Goal: Task Accomplishment & Management: Use online tool/utility

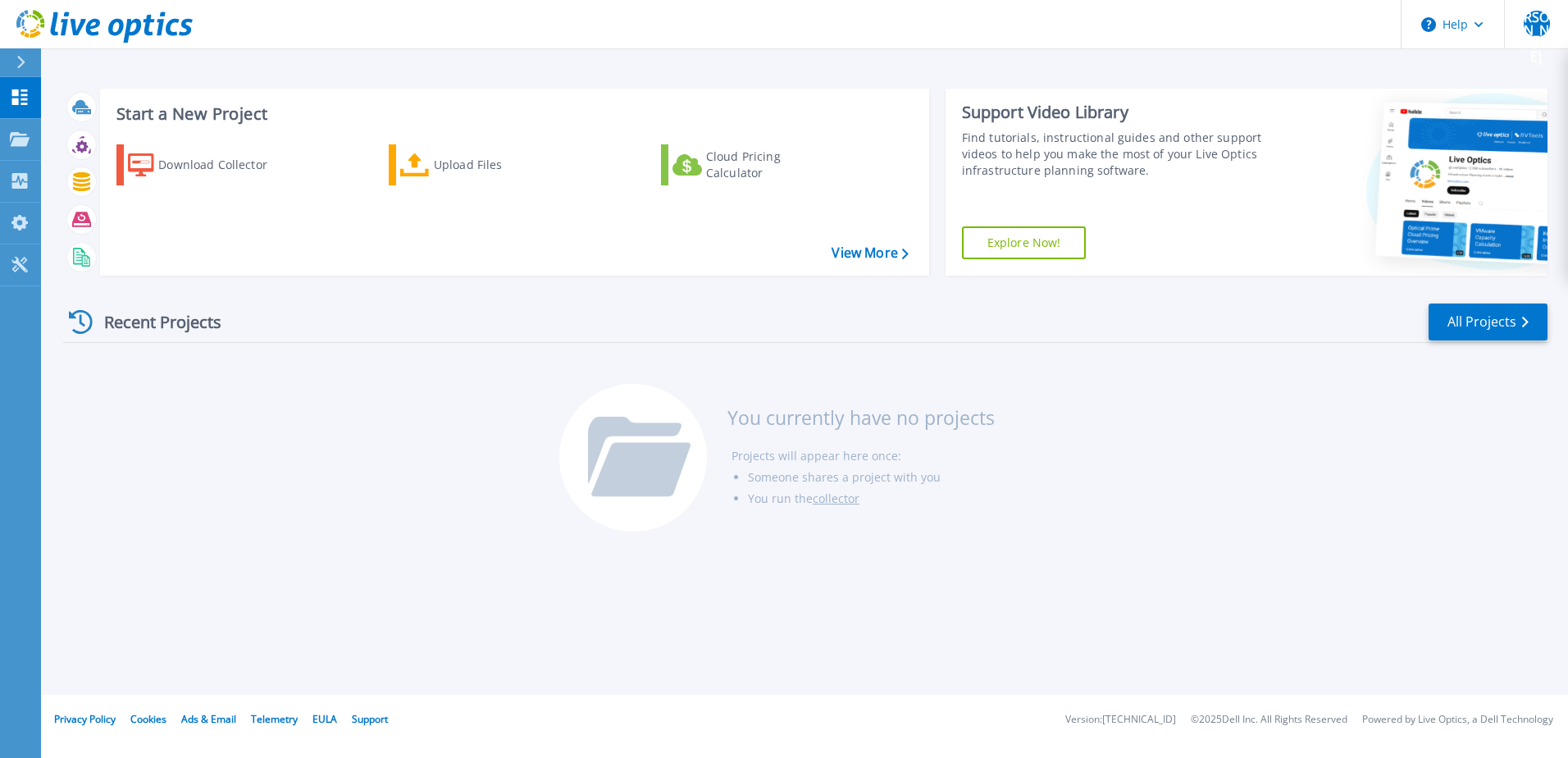
click at [13, 57] on button at bounding box center [21, 62] width 41 height 29
click at [309, 326] on div "Recent Projects All Projects" at bounding box center [805, 322] width 1484 height 41
click at [456, 171] on div "Upload Files" at bounding box center [499, 165] width 131 height 33
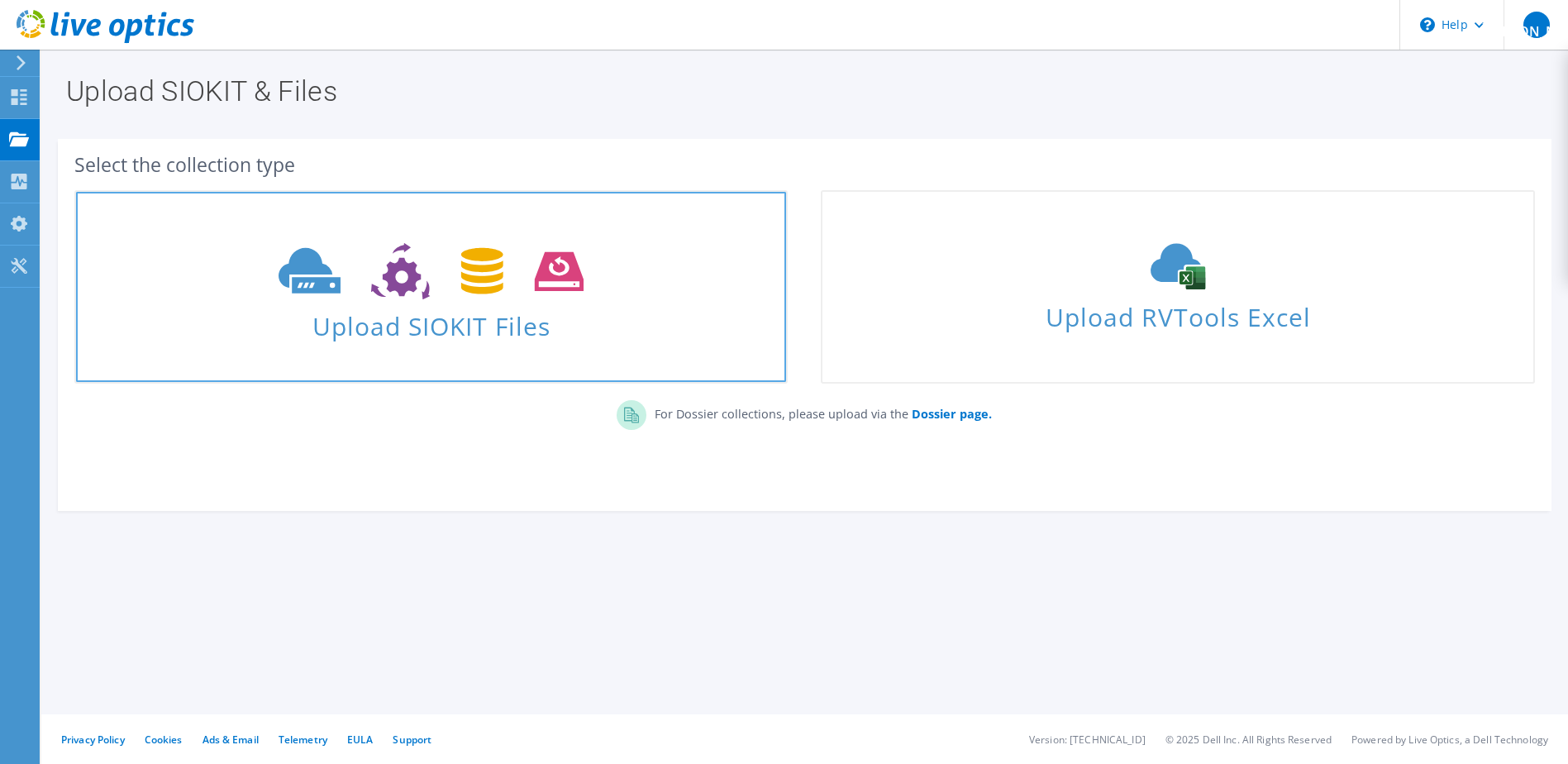
click at [408, 301] on span at bounding box center [431, 269] width 710 height 69
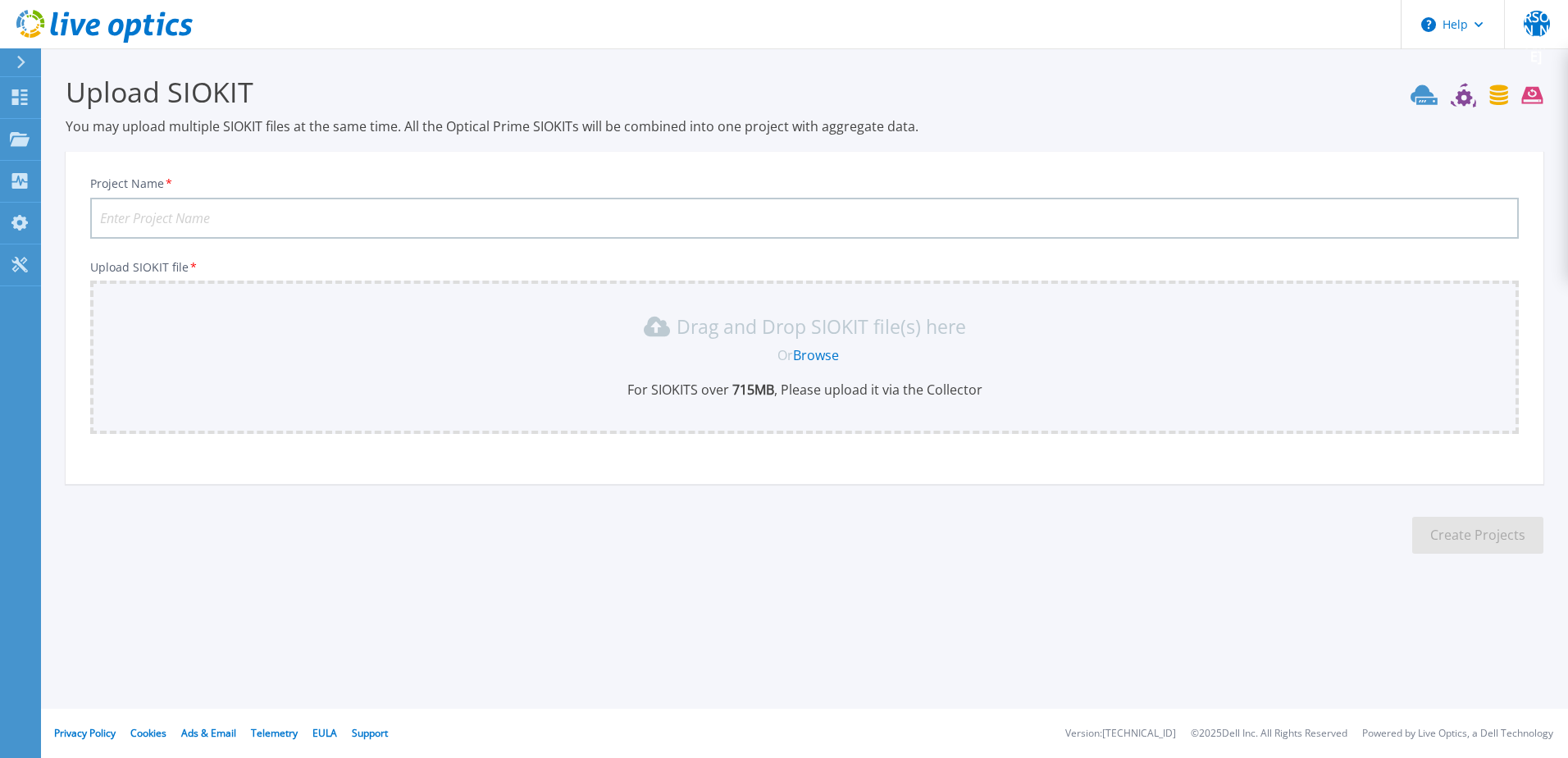
click at [809, 357] on link "Browse" at bounding box center [815, 355] width 46 height 18
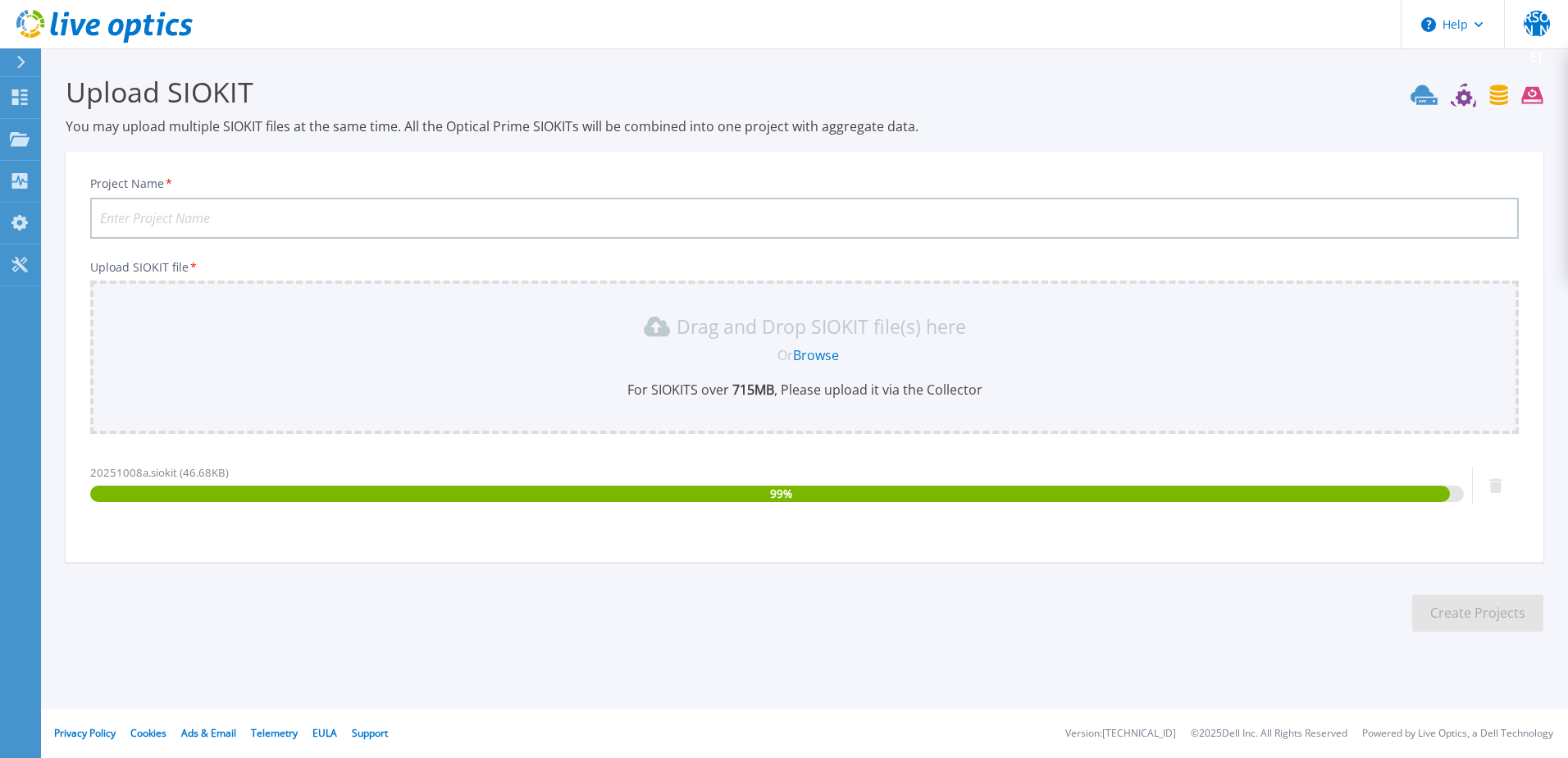
click at [247, 219] on input "Project Name *" at bounding box center [804, 219] width 1429 height 41
type input "20251008a"
click at [1484, 619] on button "Create Projects" at bounding box center [1478, 613] width 131 height 37
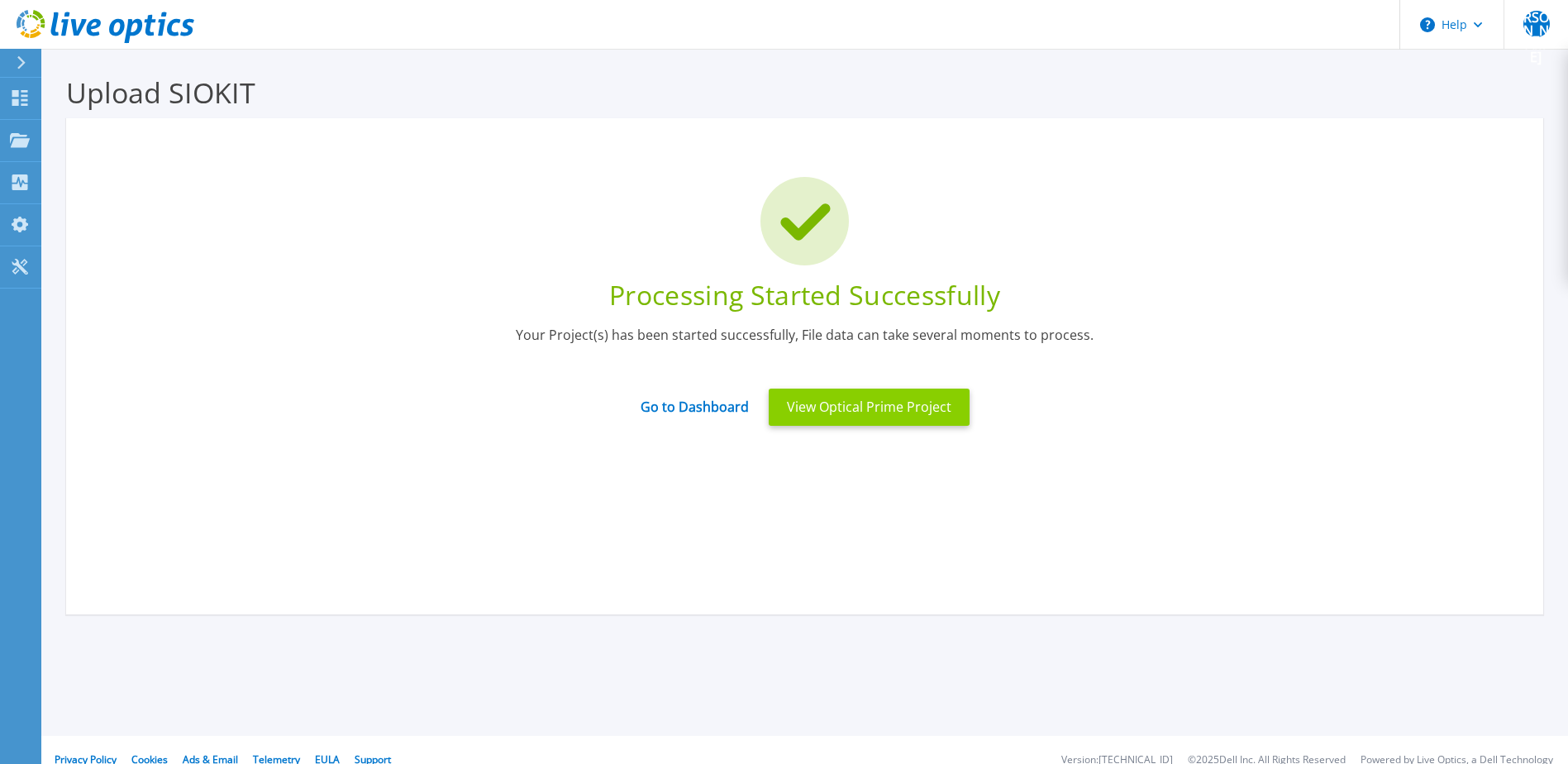
click at [824, 412] on button "View Optical Prime Project" at bounding box center [869, 407] width 201 height 38
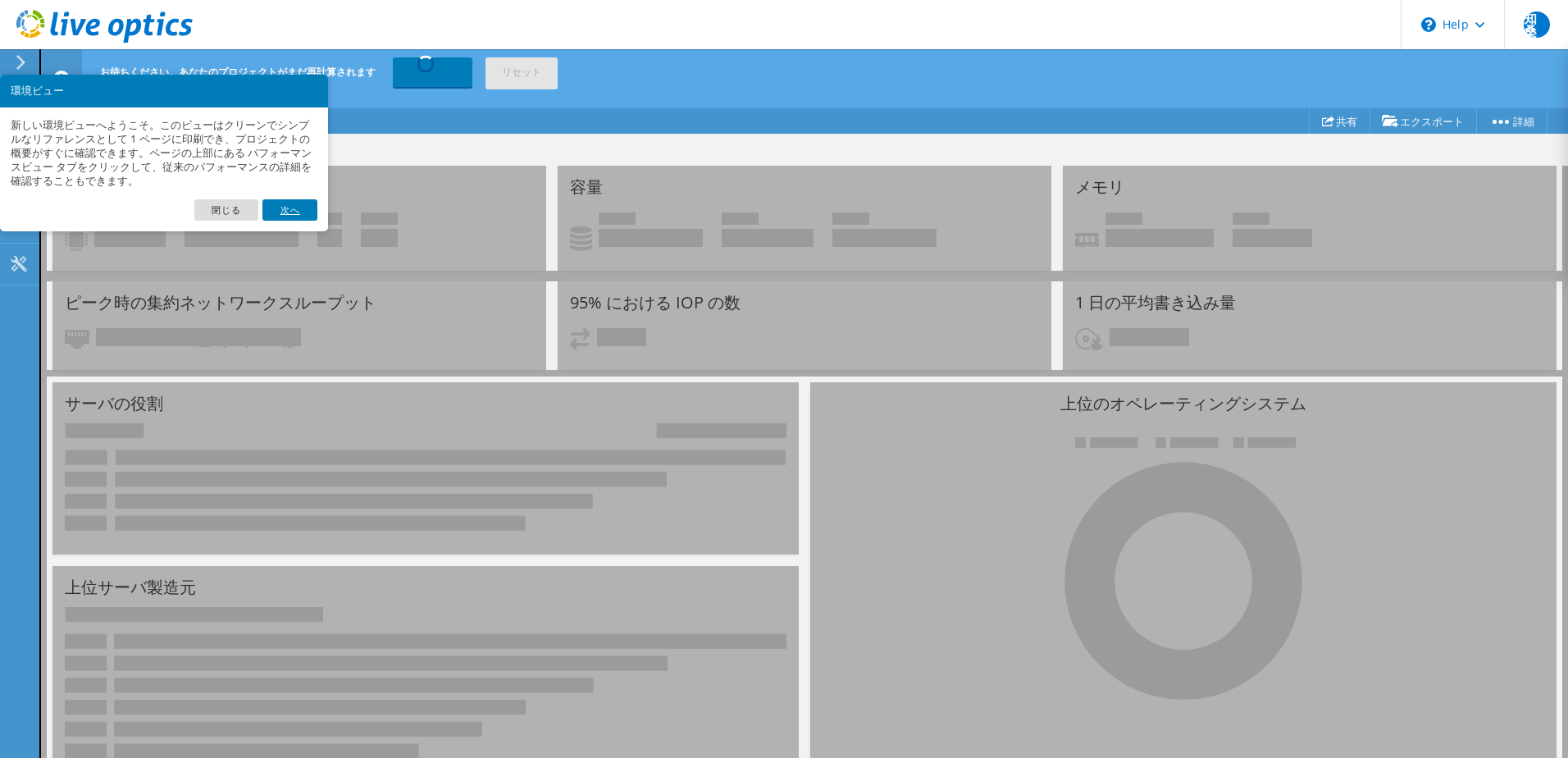
click at [282, 210] on link "次へ" at bounding box center [289, 210] width 54 height 22
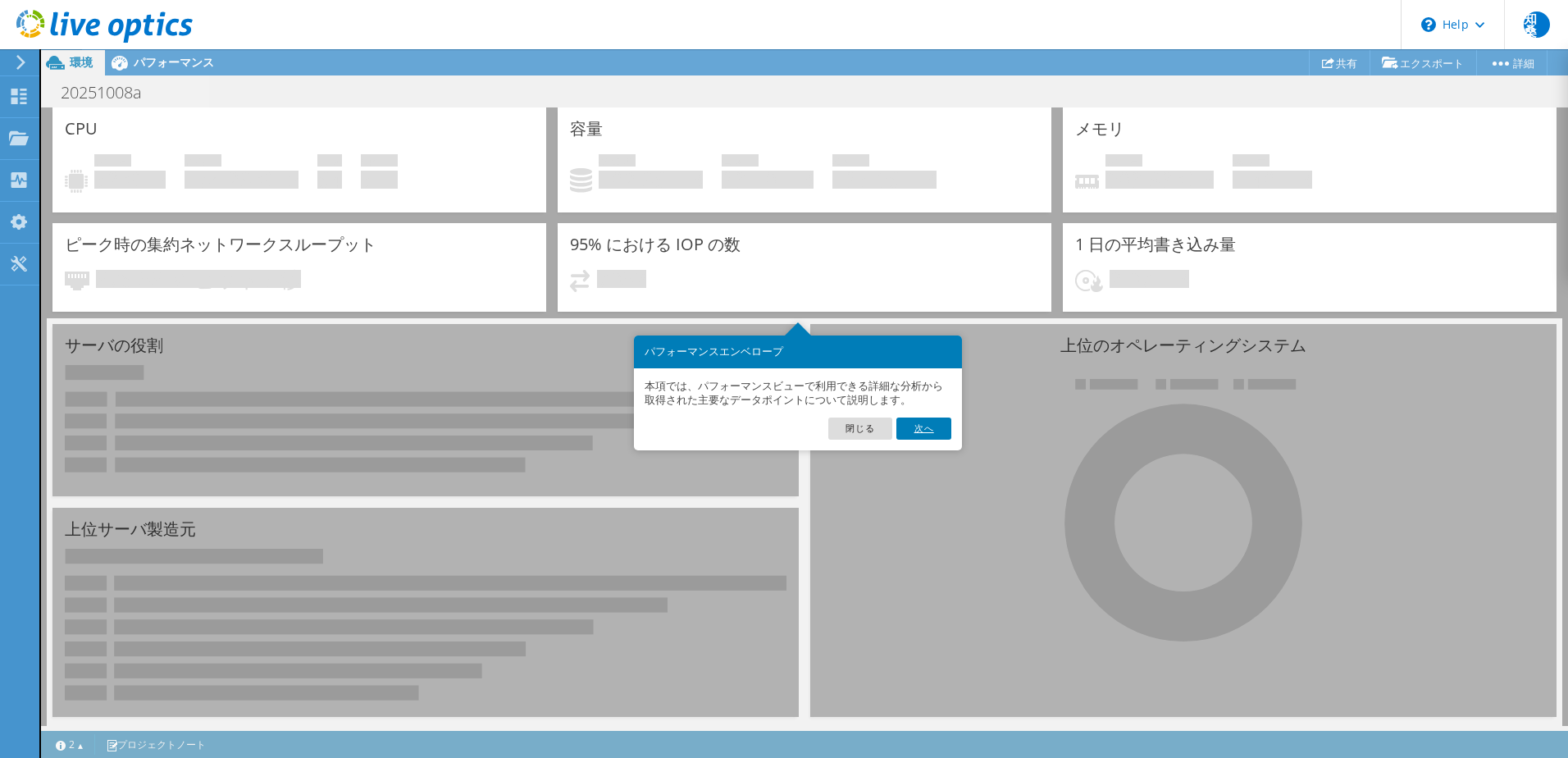
click at [944, 432] on link "次へ" at bounding box center [923, 428] width 54 height 22
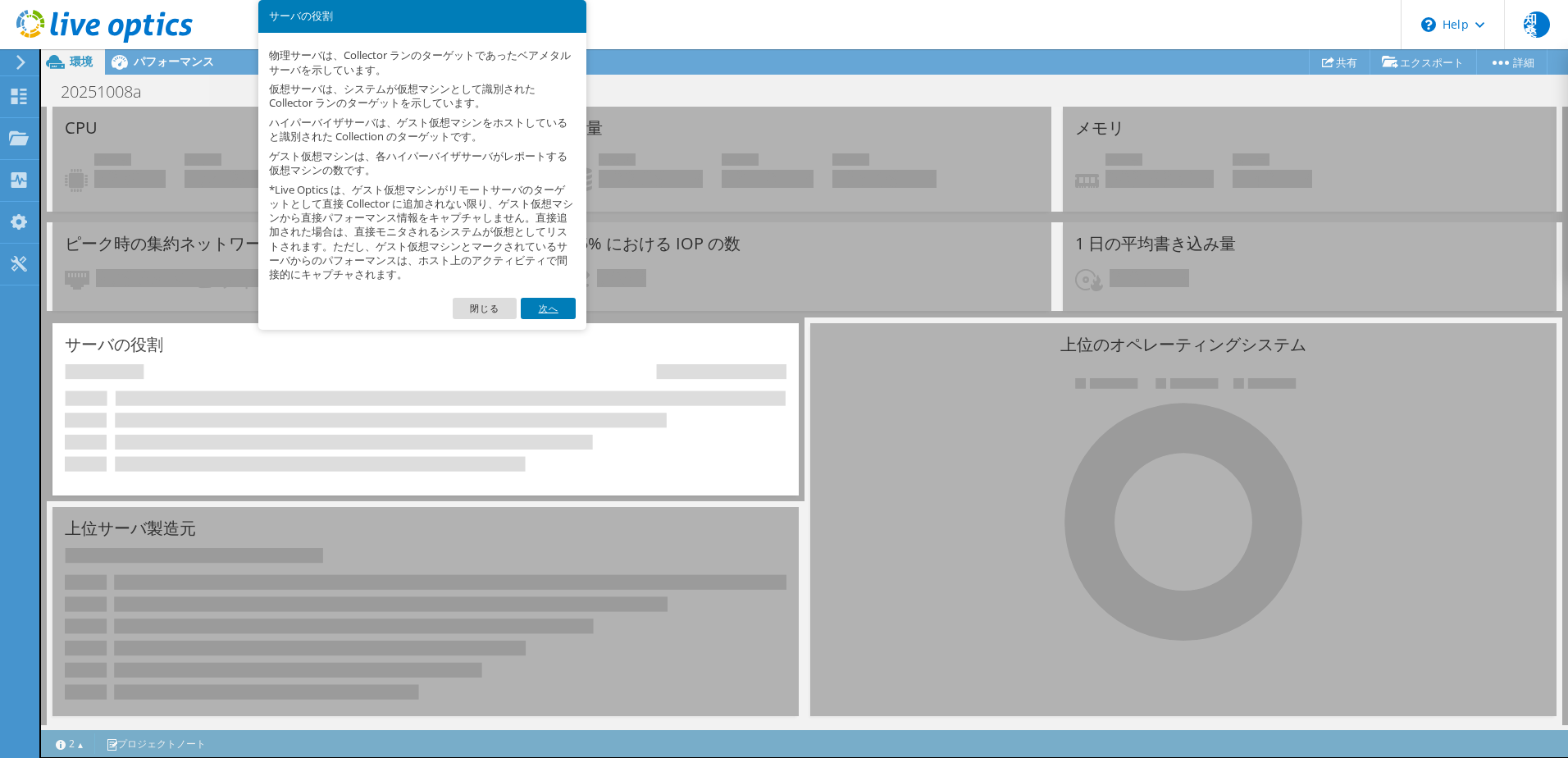
scroll to position [0, 0]
click at [550, 302] on link "次へ" at bounding box center [548, 308] width 54 height 22
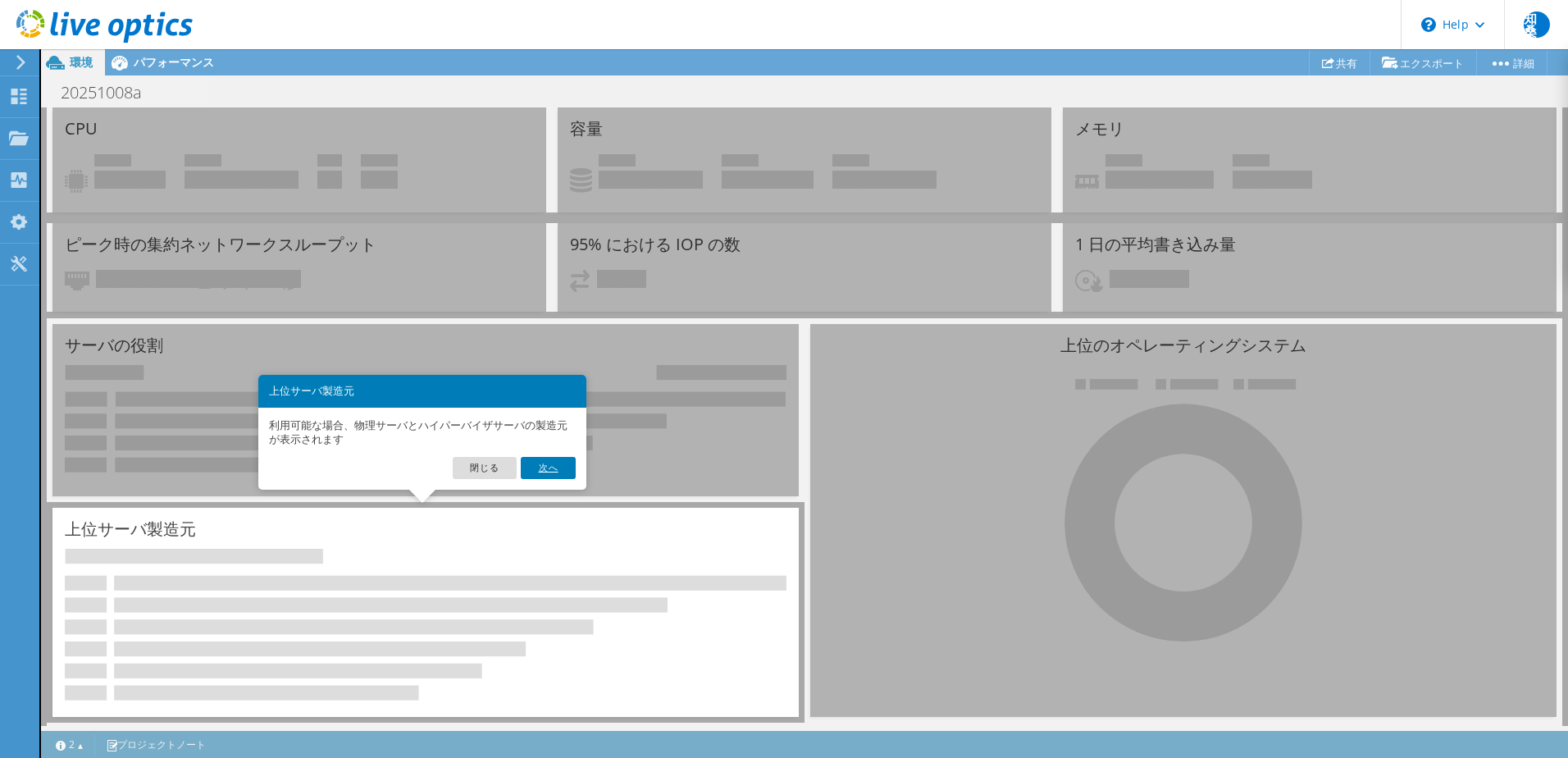
click at [548, 468] on link "次へ" at bounding box center [548, 467] width 54 height 22
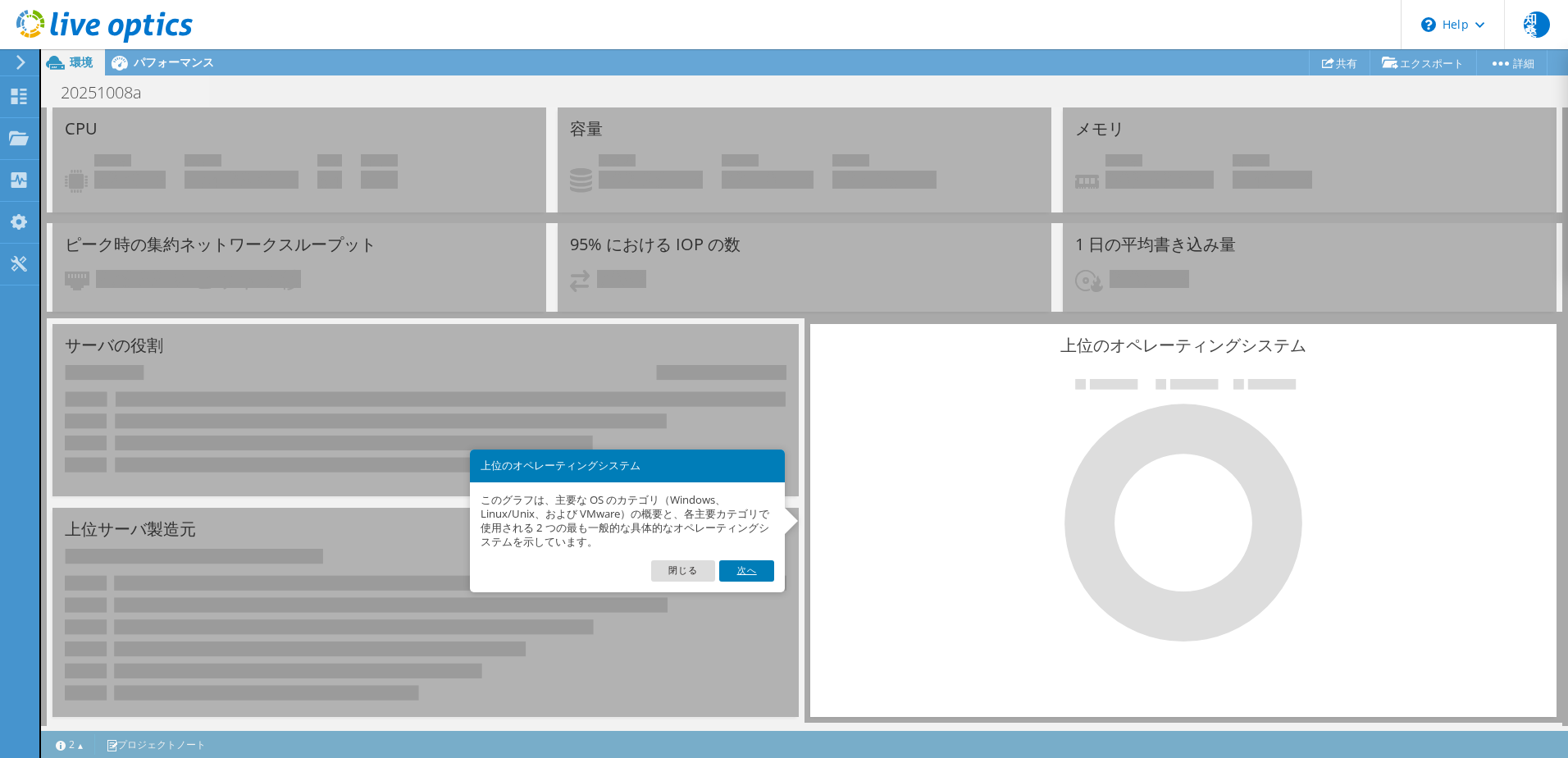
click at [741, 565] on link "次へ" at bounding box center [745, 571] width 54 height 22
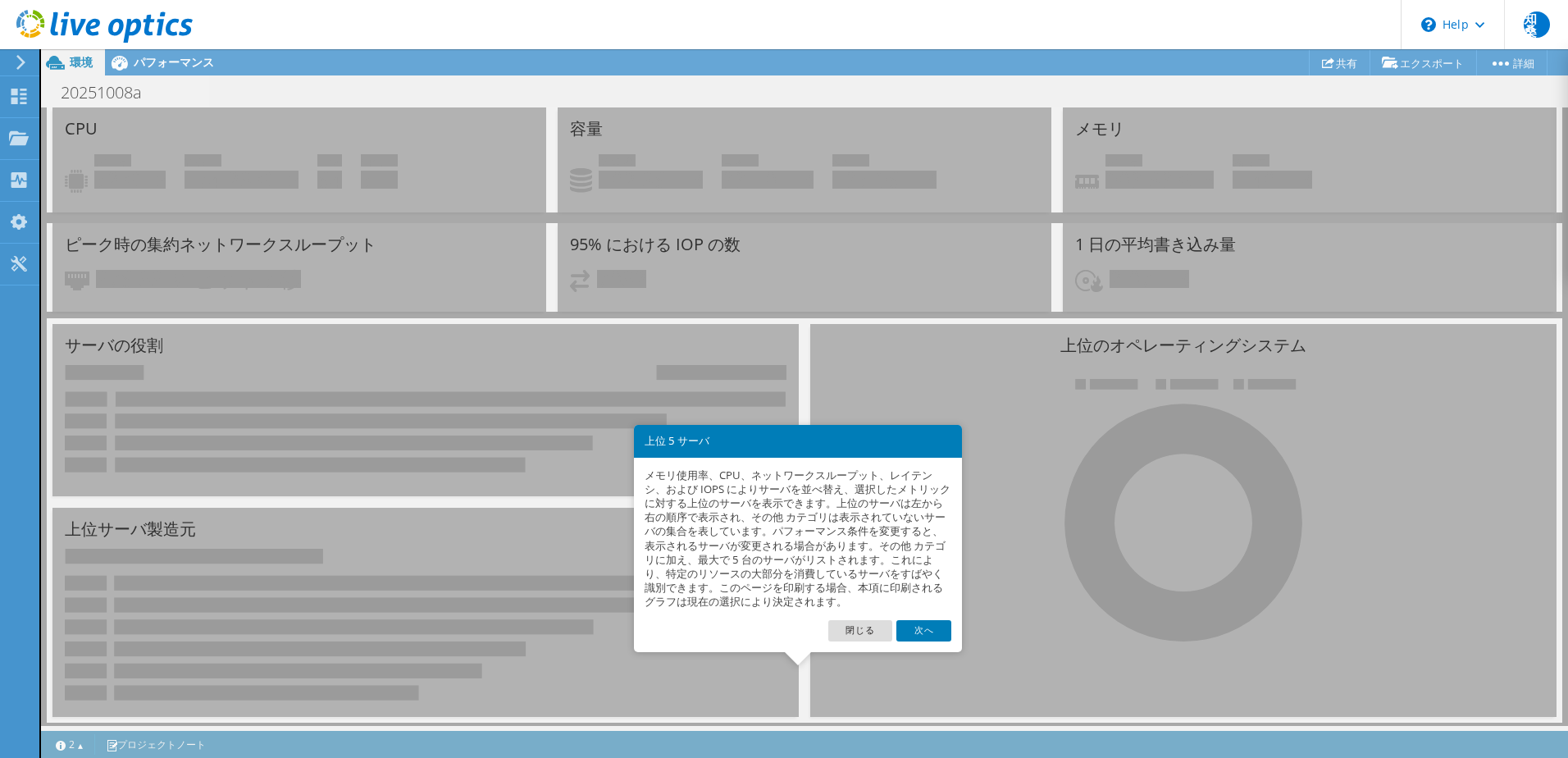
scroll to position [57, 0]
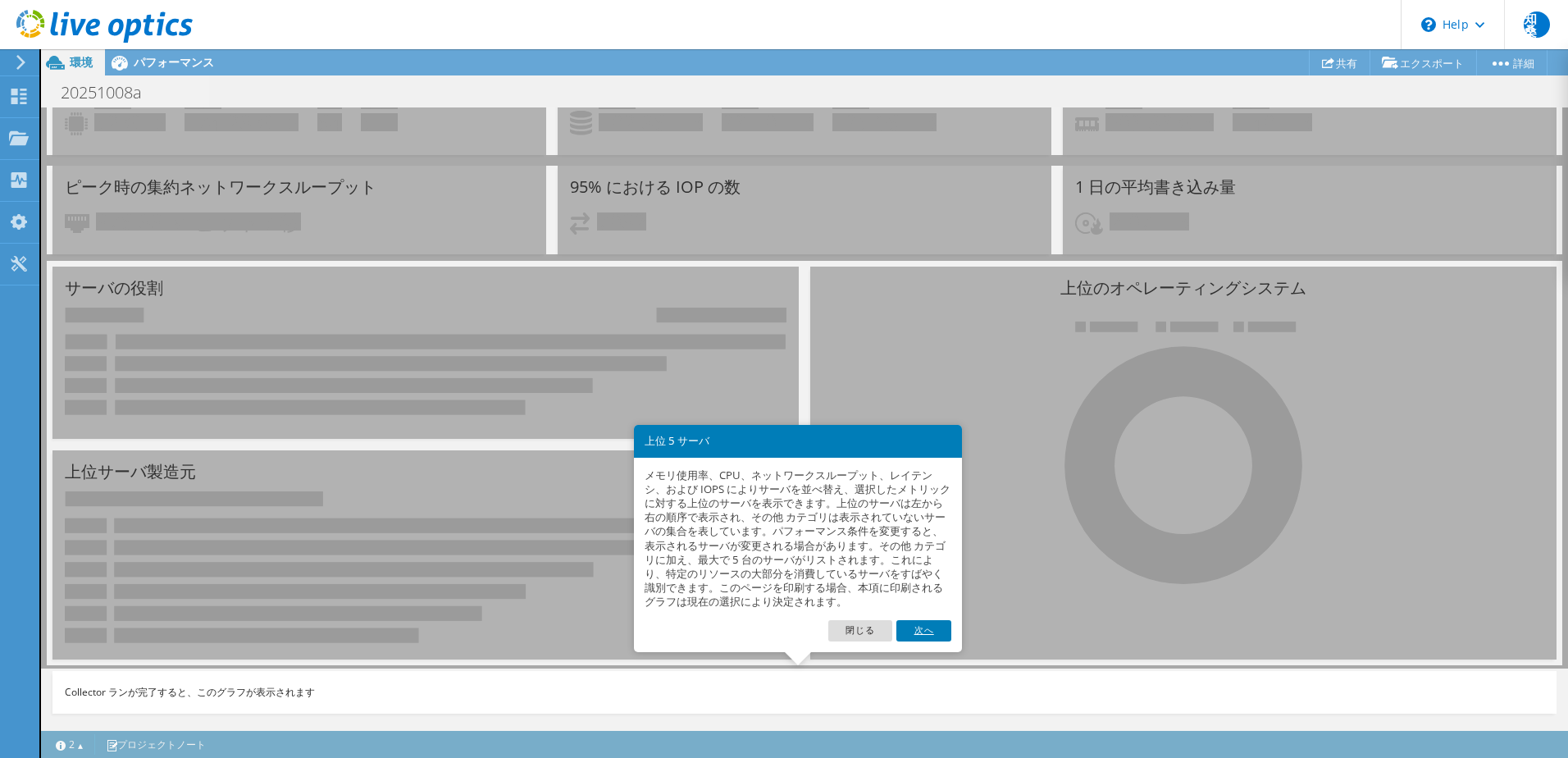
click at [936, 639] on link "次へ" at bounding box center [923, 630] width 54 height 22
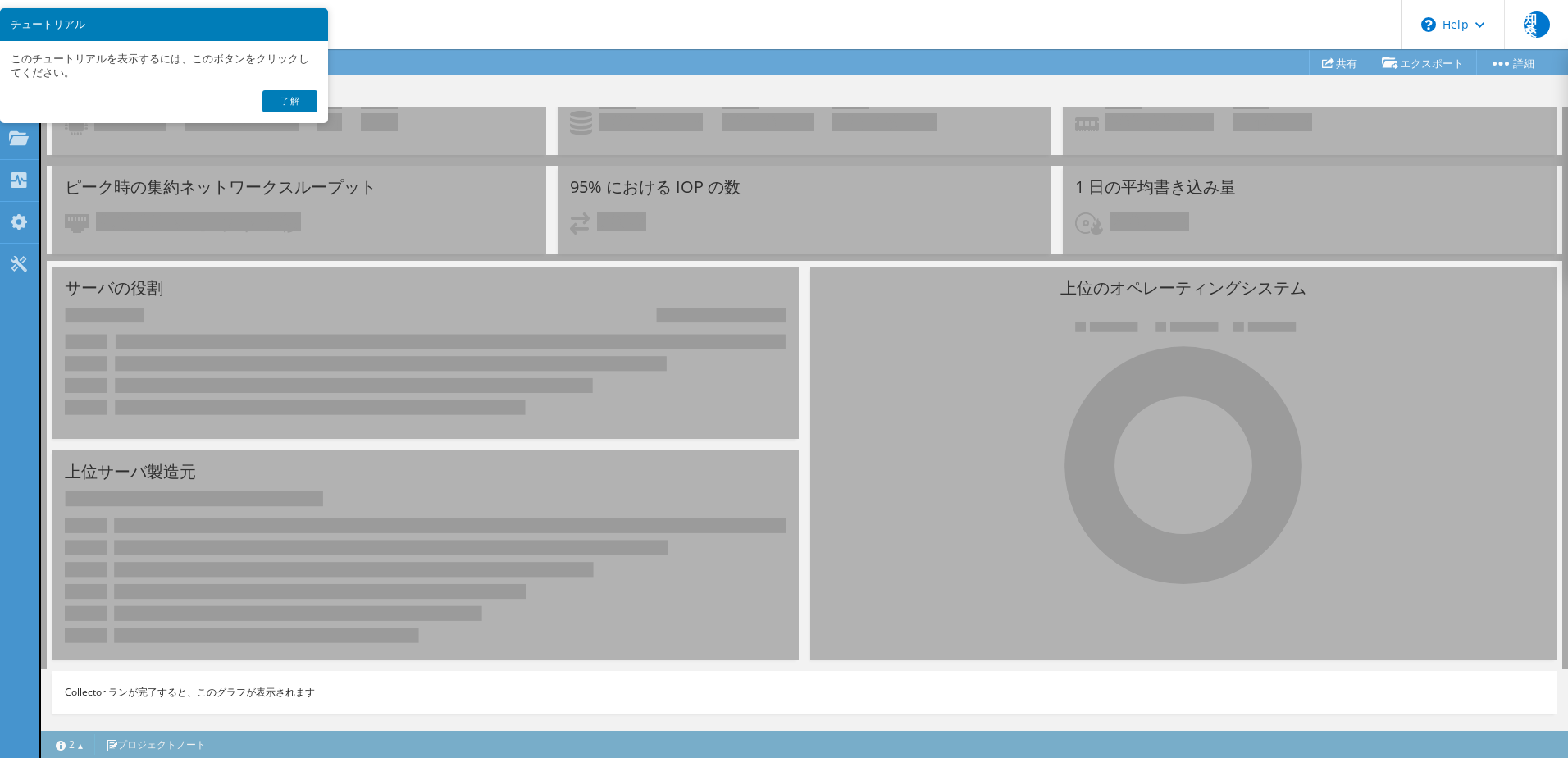
click at [291, 97] on link "了解" at bounding box center [289, 101] width 54 height 22
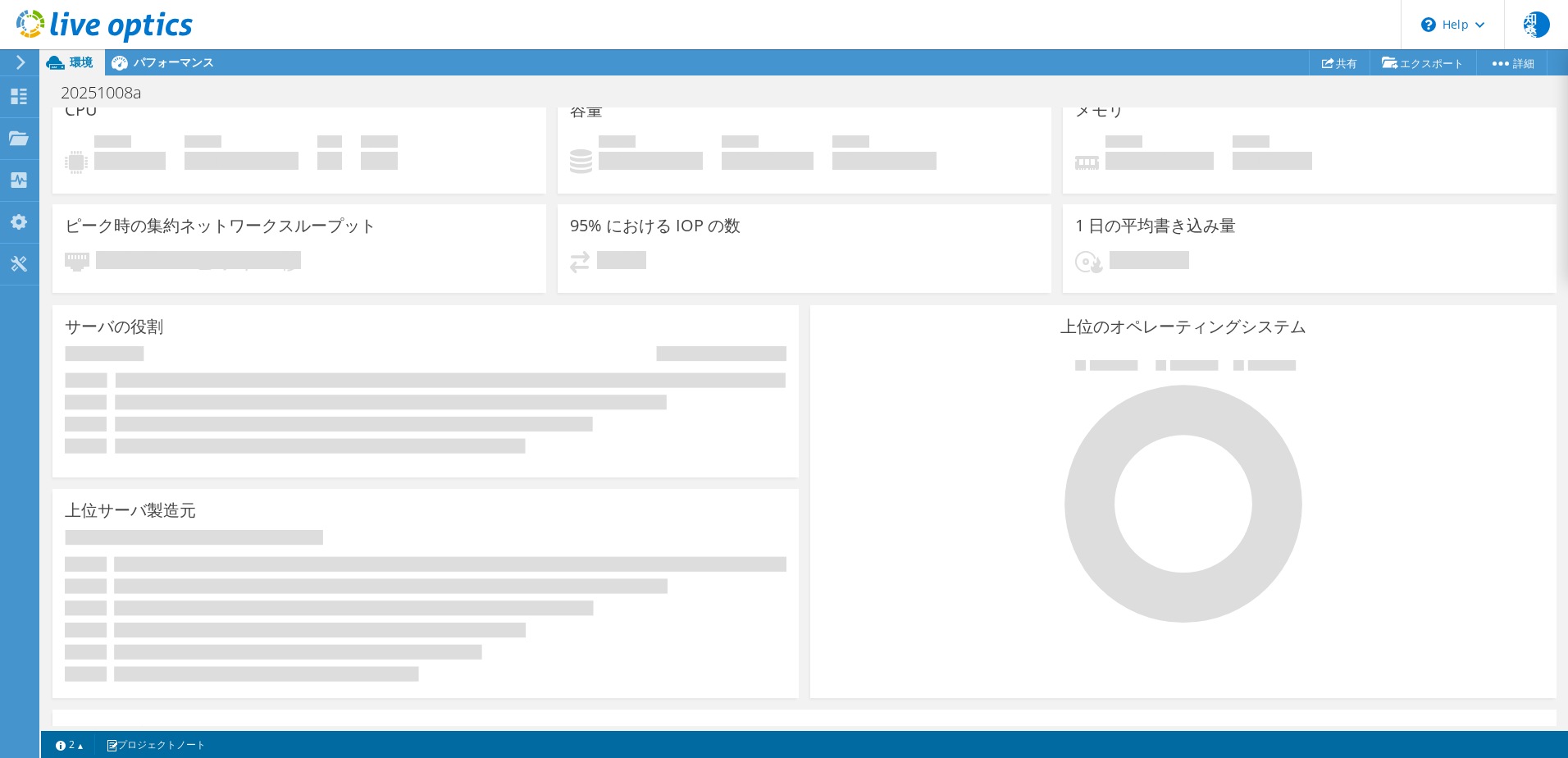
scroll to position [0, 0]
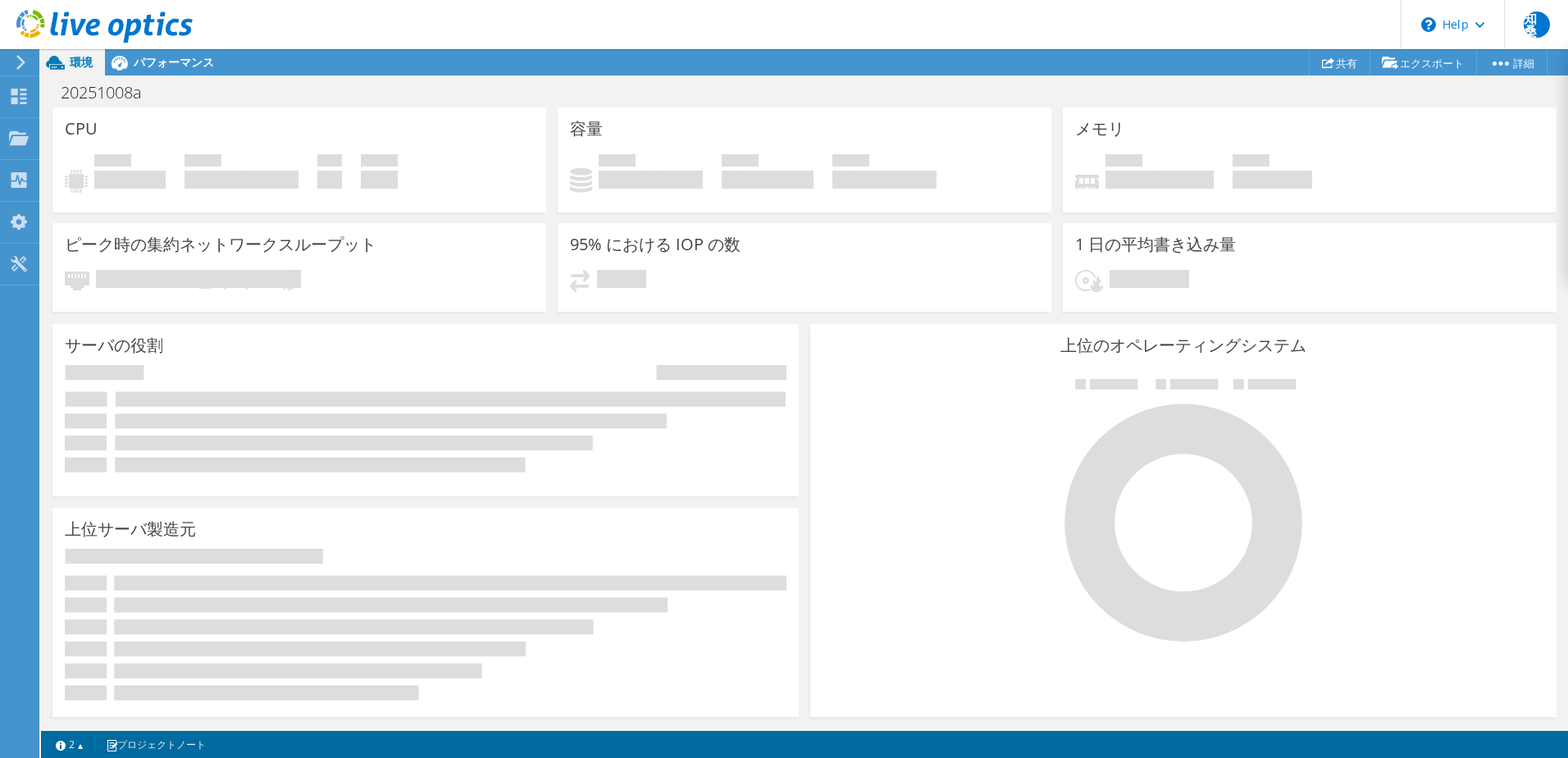
click at [14, 59] on div at bounding box center [18, 62] width 18 height 15
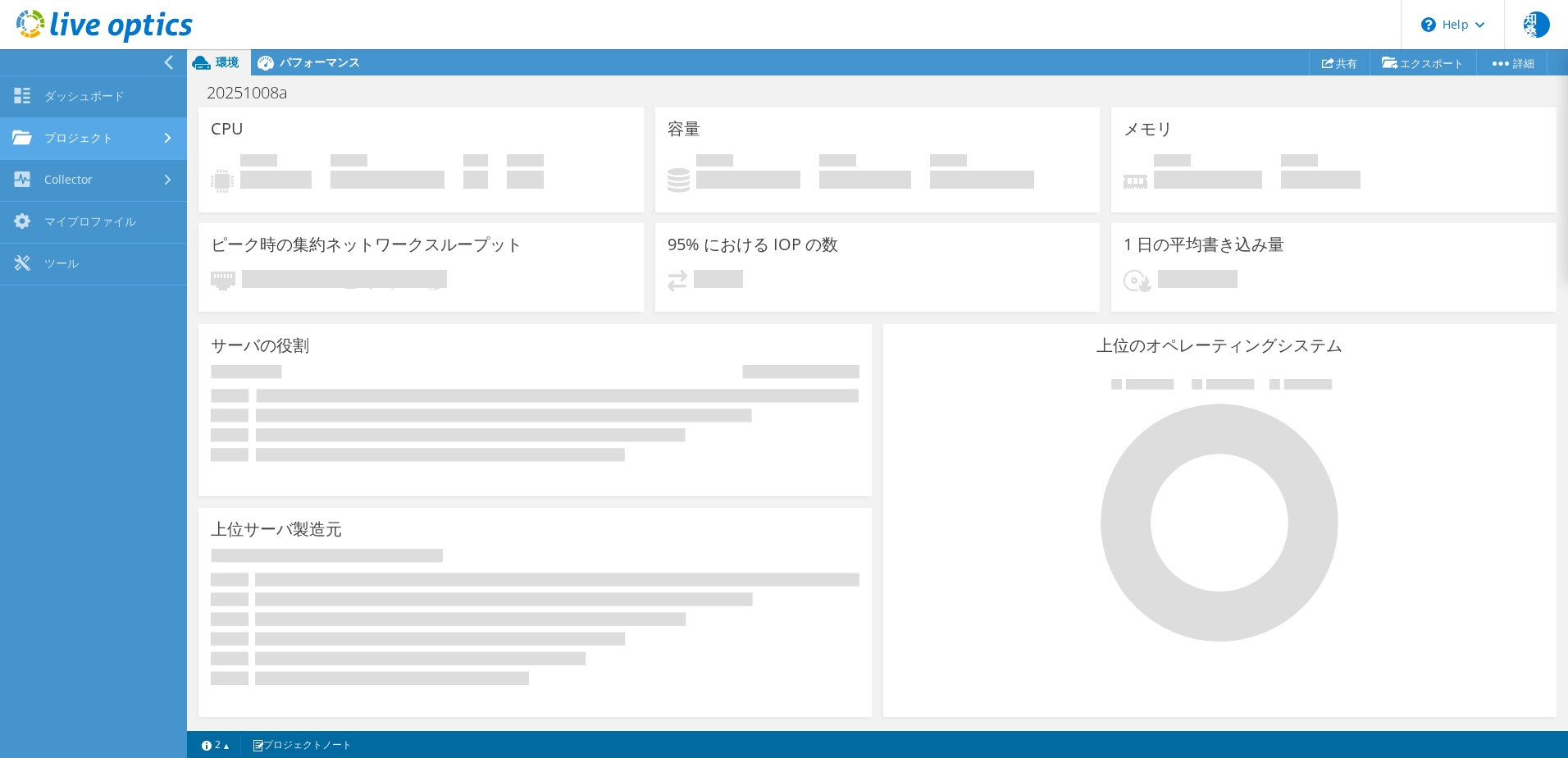
click at [79, 128] on link "プロジェクト" at bounding box center [94, 139] width 187 height 41
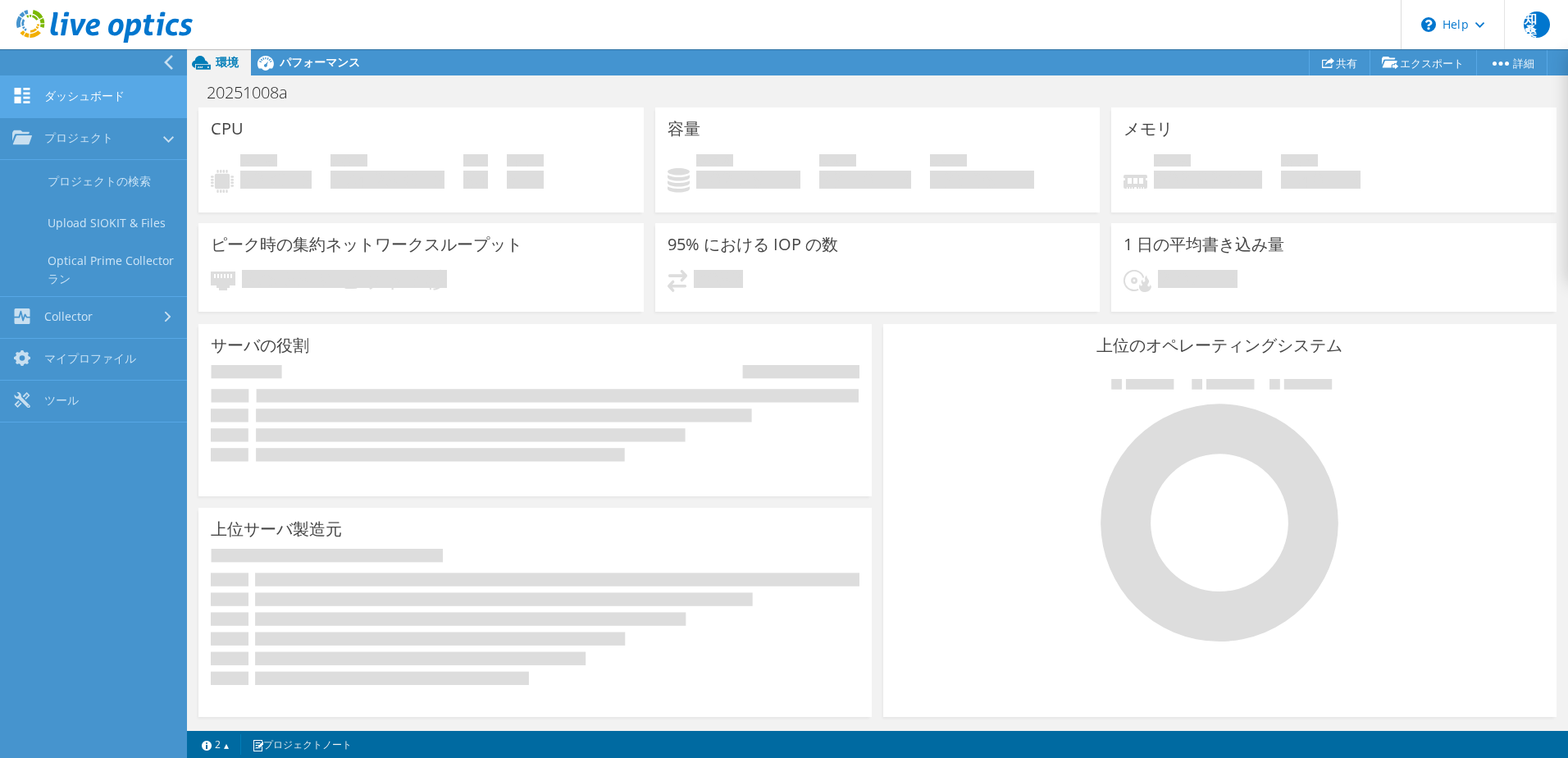
click at [93, 99] on link "ダッシュボード" at bounding box center [94, 97] width 187 height 41
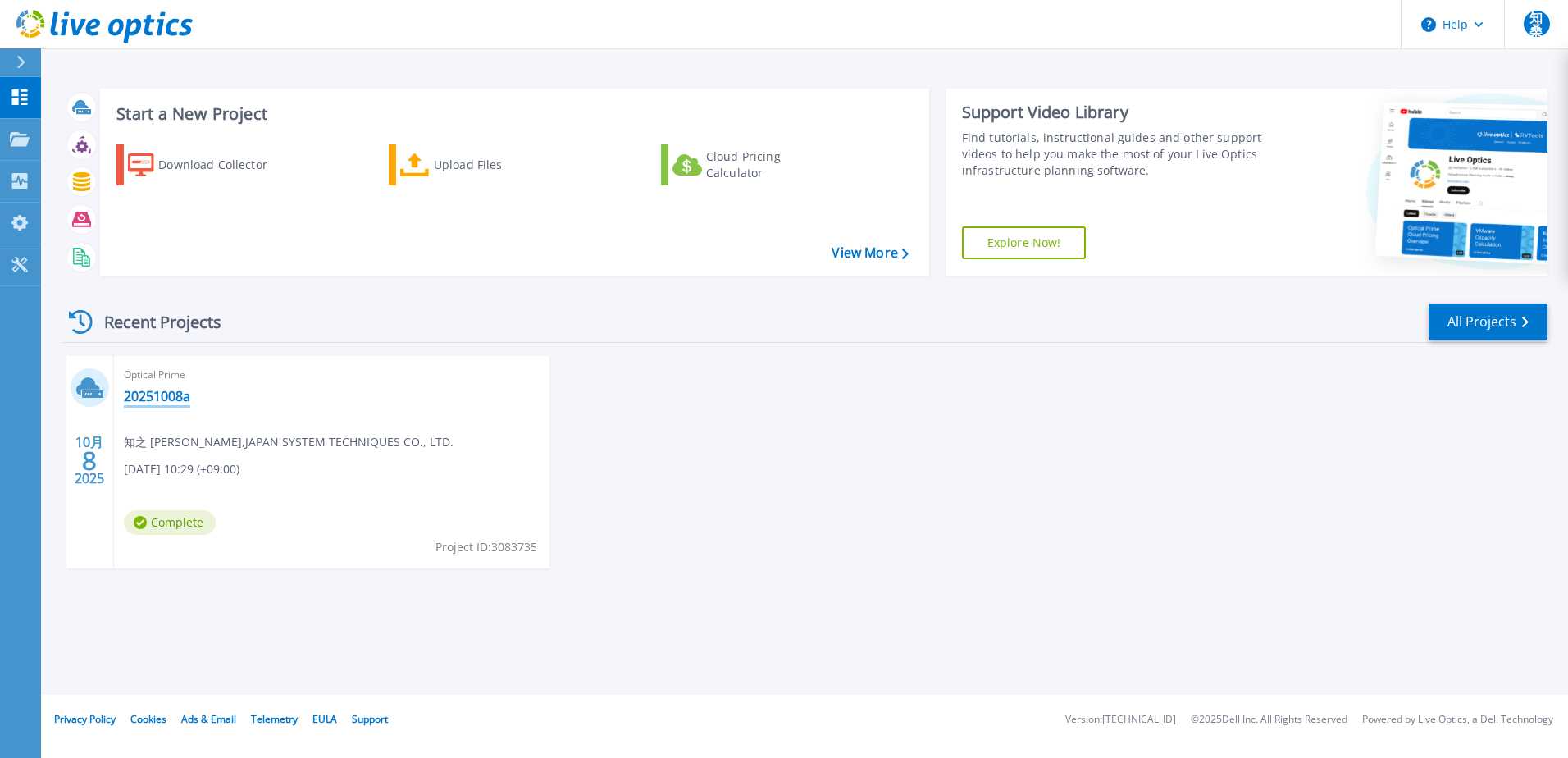
click at [175, 398] on link "20251008a" at bounding box center [157, 396] width 66 height 17
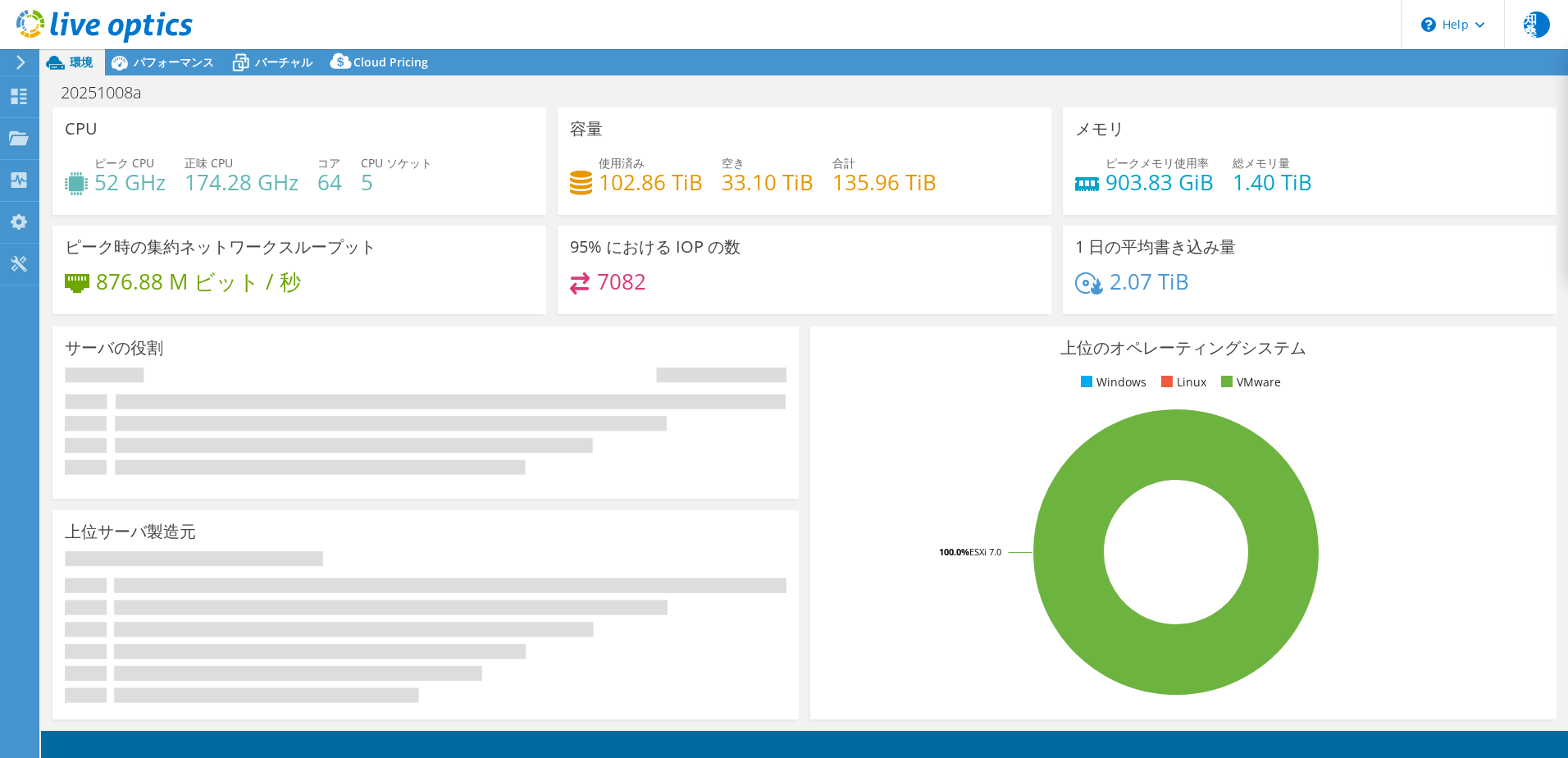
select select "USD"
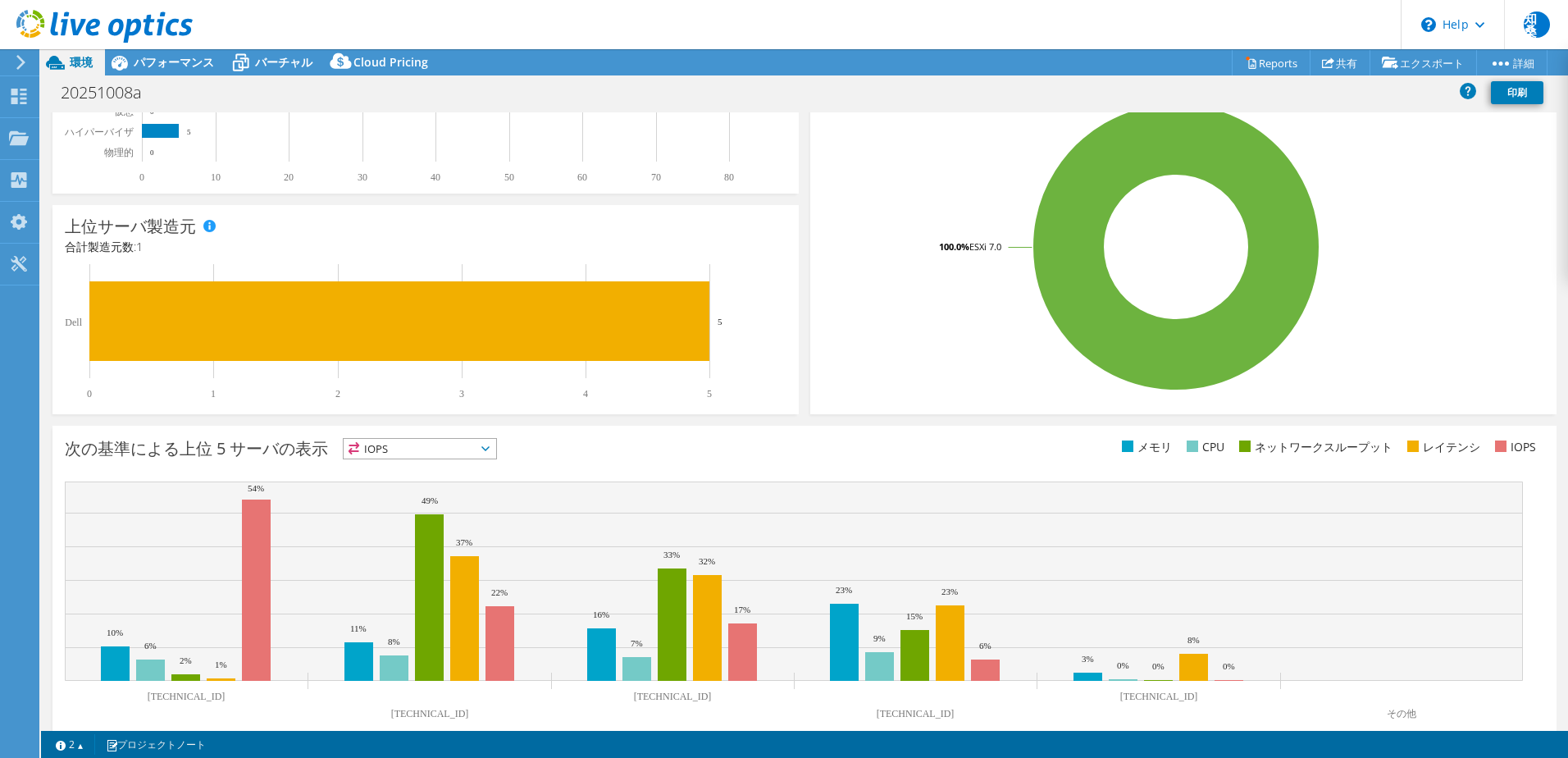
scroll to position [337, 0]
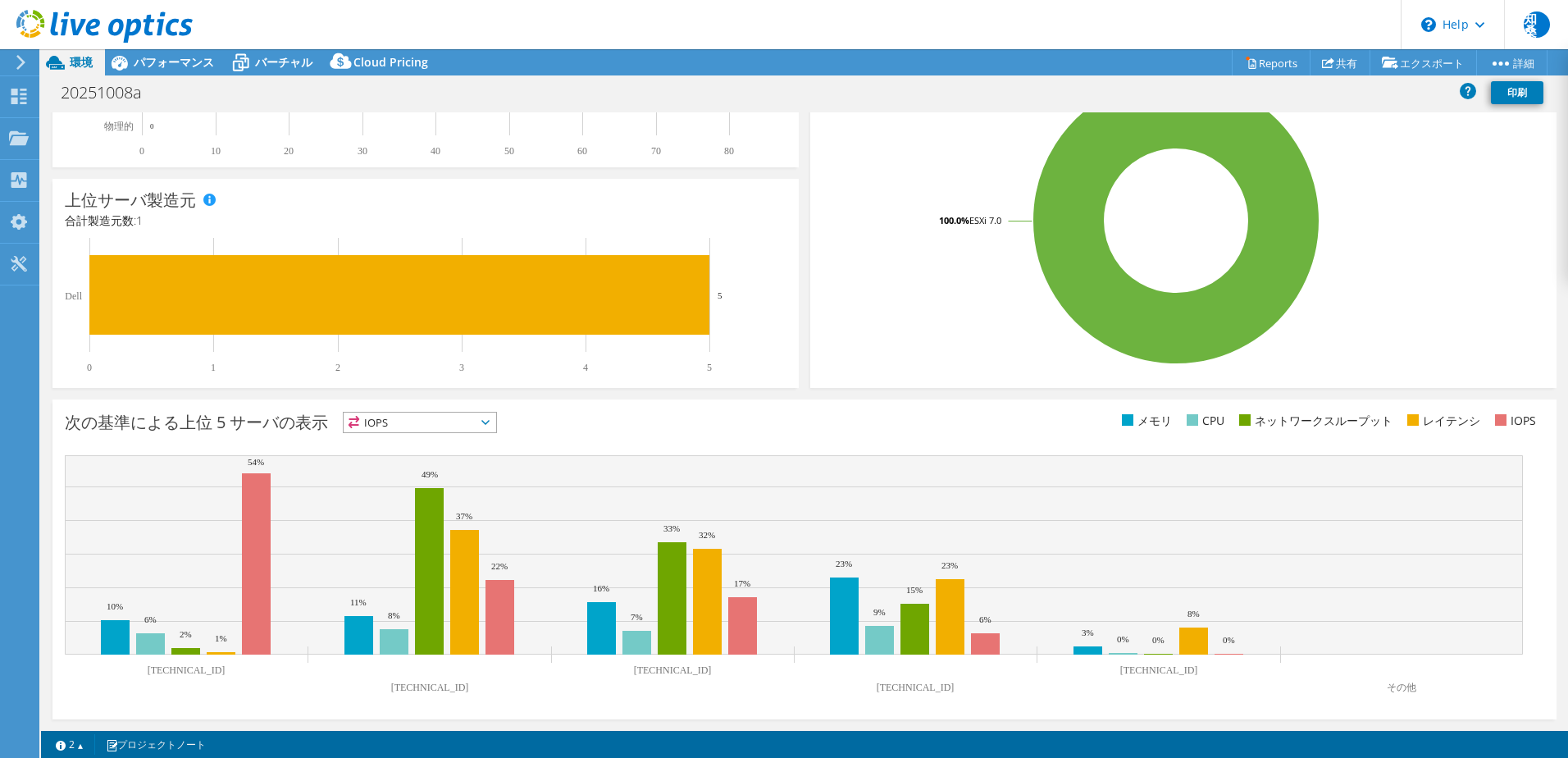
click at [485, 420] on icon at bounding box center [485, 422] width 8 height 5
click at [417, 466] on li "メモリ" at bounding box center [420, 466] width 152 height 23
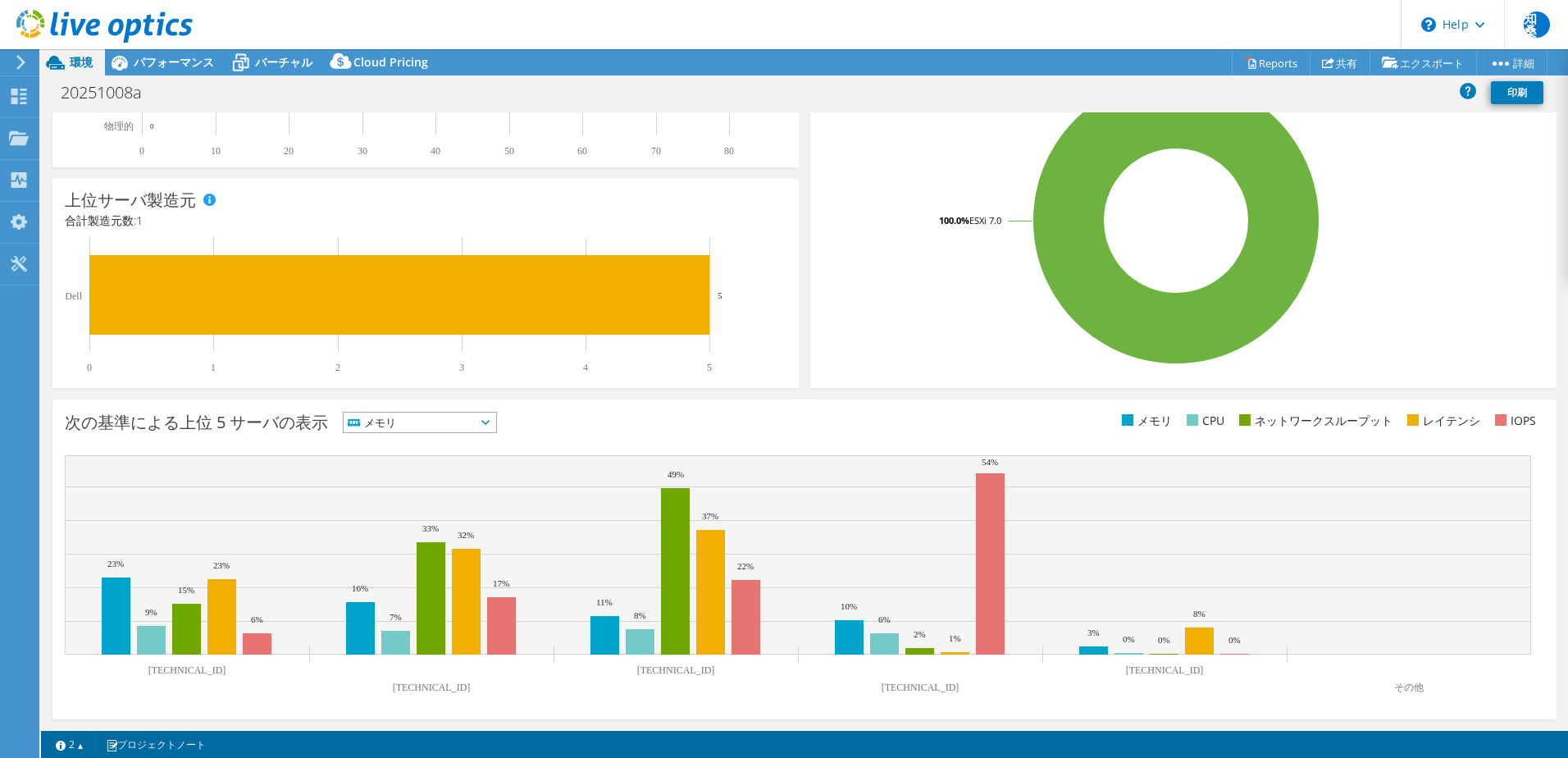
click at [398, 423] on span "メモリ" at bounding box center [409, 422] width 132 height 20
click at [386, 493] on li "CPU" at bounding box center [420, 490] width 152 height 23
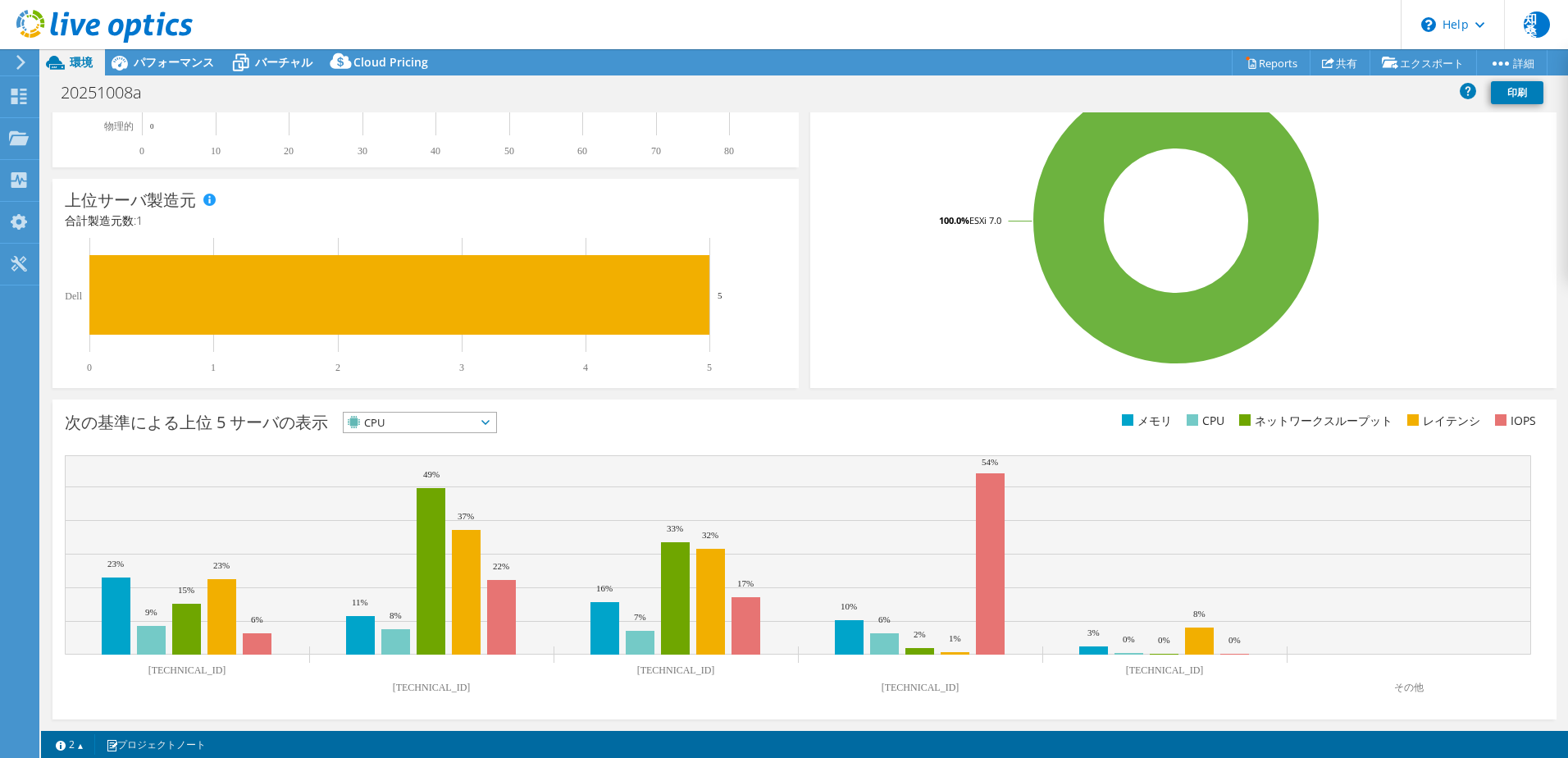
click at [423, 417] on span "CPU" at bounding box center [409, 422] width 132 height 20
click at [409, 515] on li "ネットワークスループット" at bounding box center [420, 513] width 152 height 23
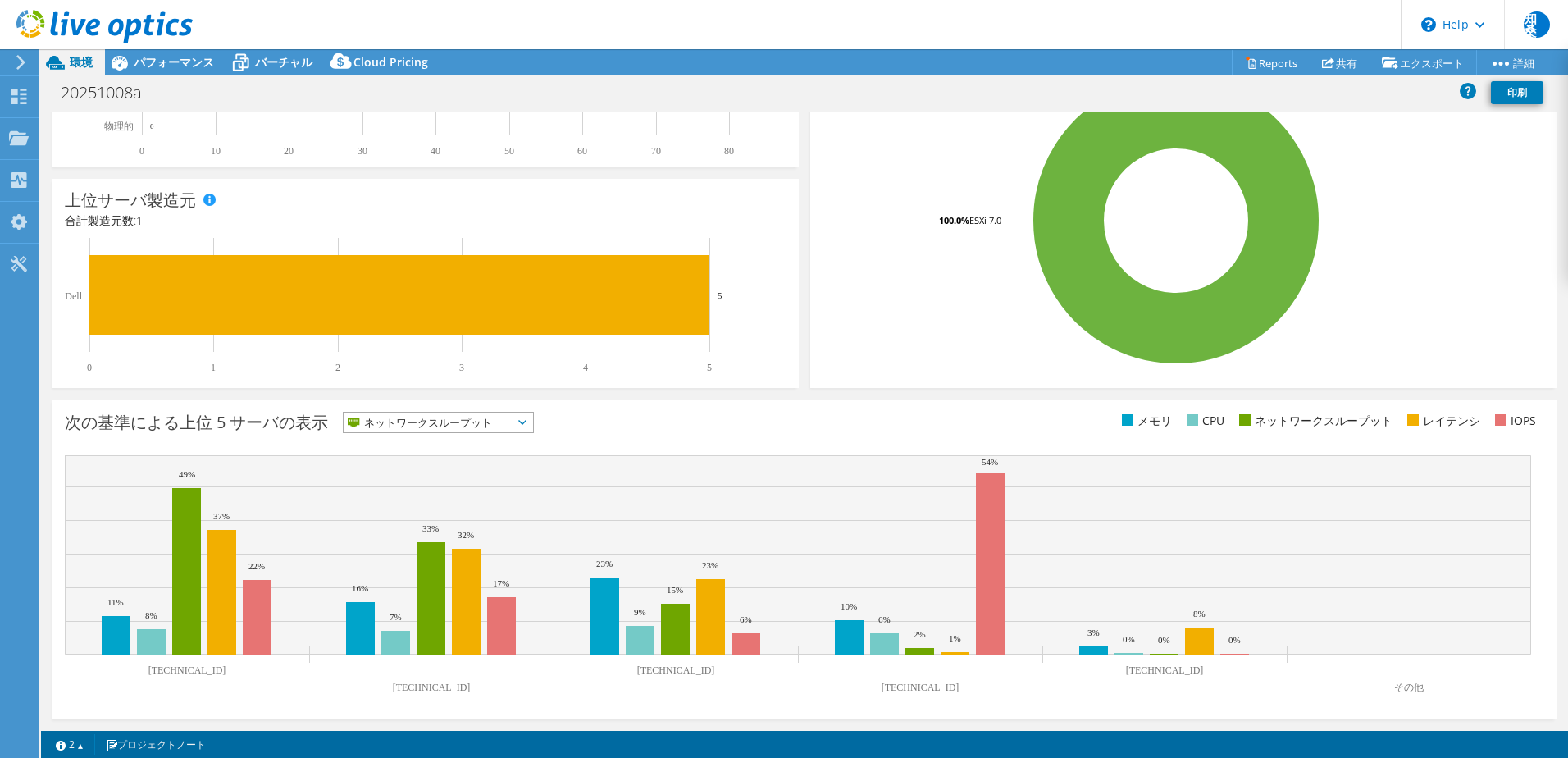
click at [416, 423] on span "ネットワークスループット" at bounding box center [428, 422] width 169 height 20
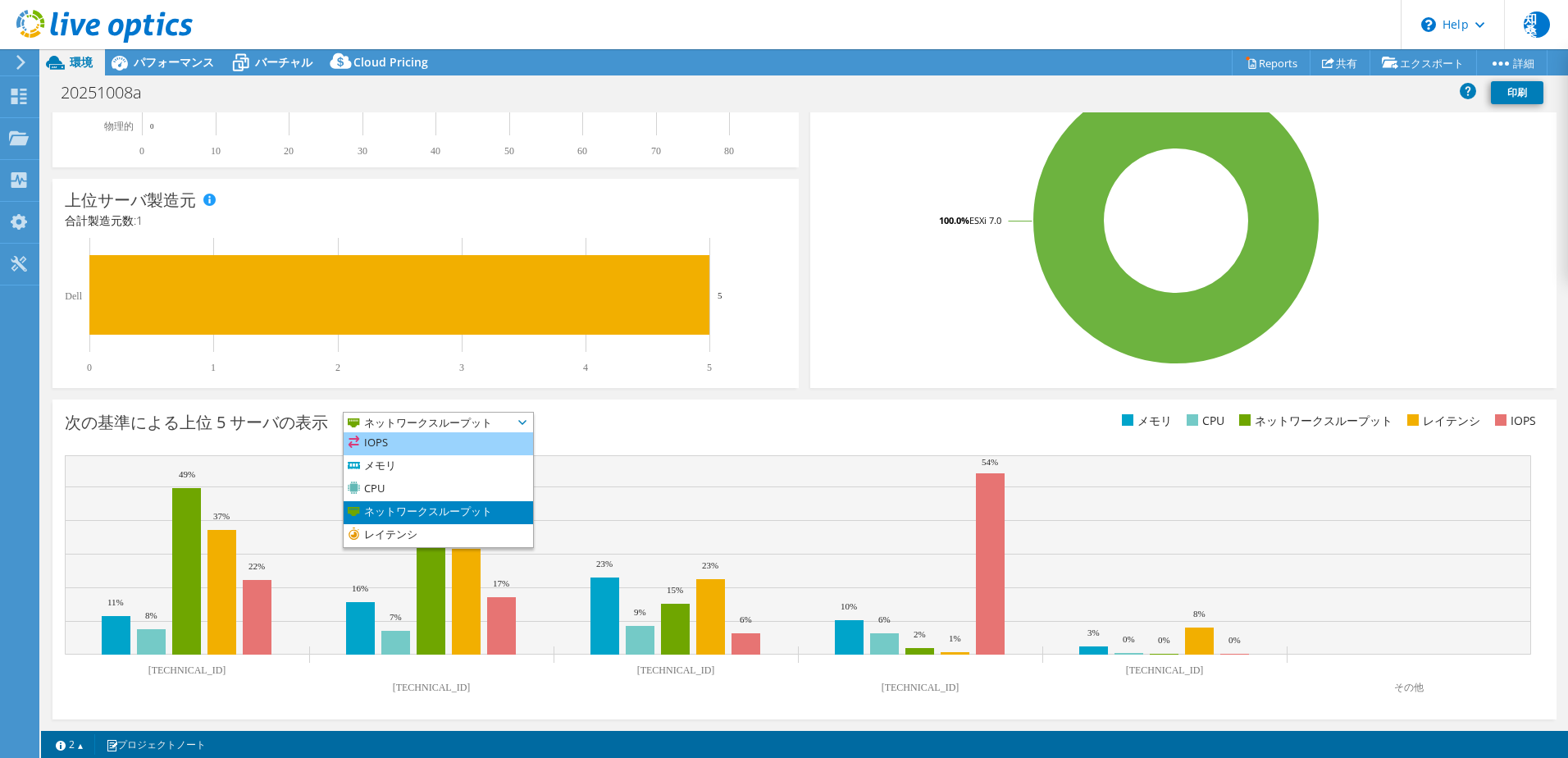
click at [410, 447] on li "IOPS" at bounding box center [438, 444] width 190 height 23
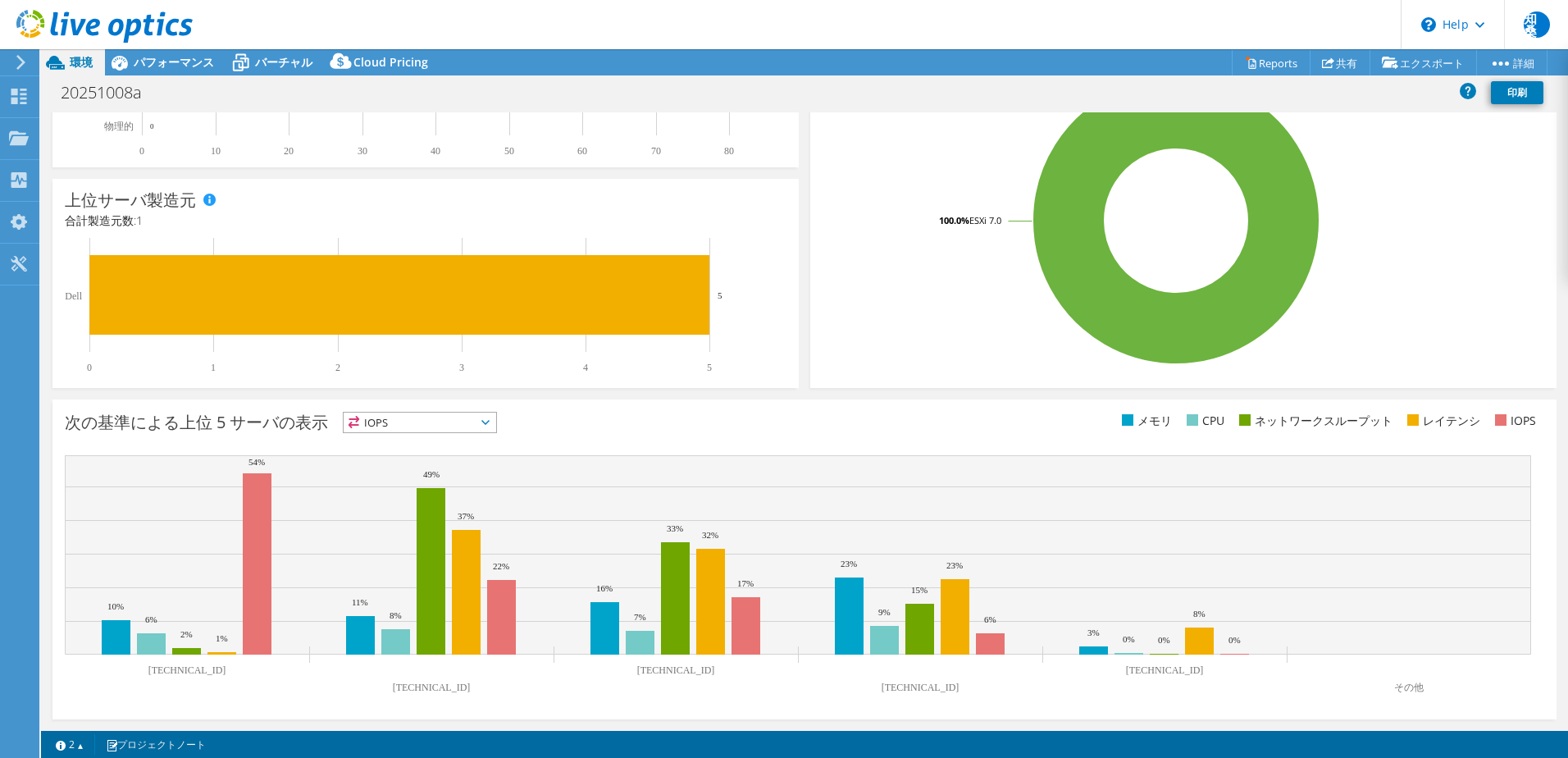
click at [452, 423] on span "IOPS" at bounding box center [409, 422] width 132 height 20
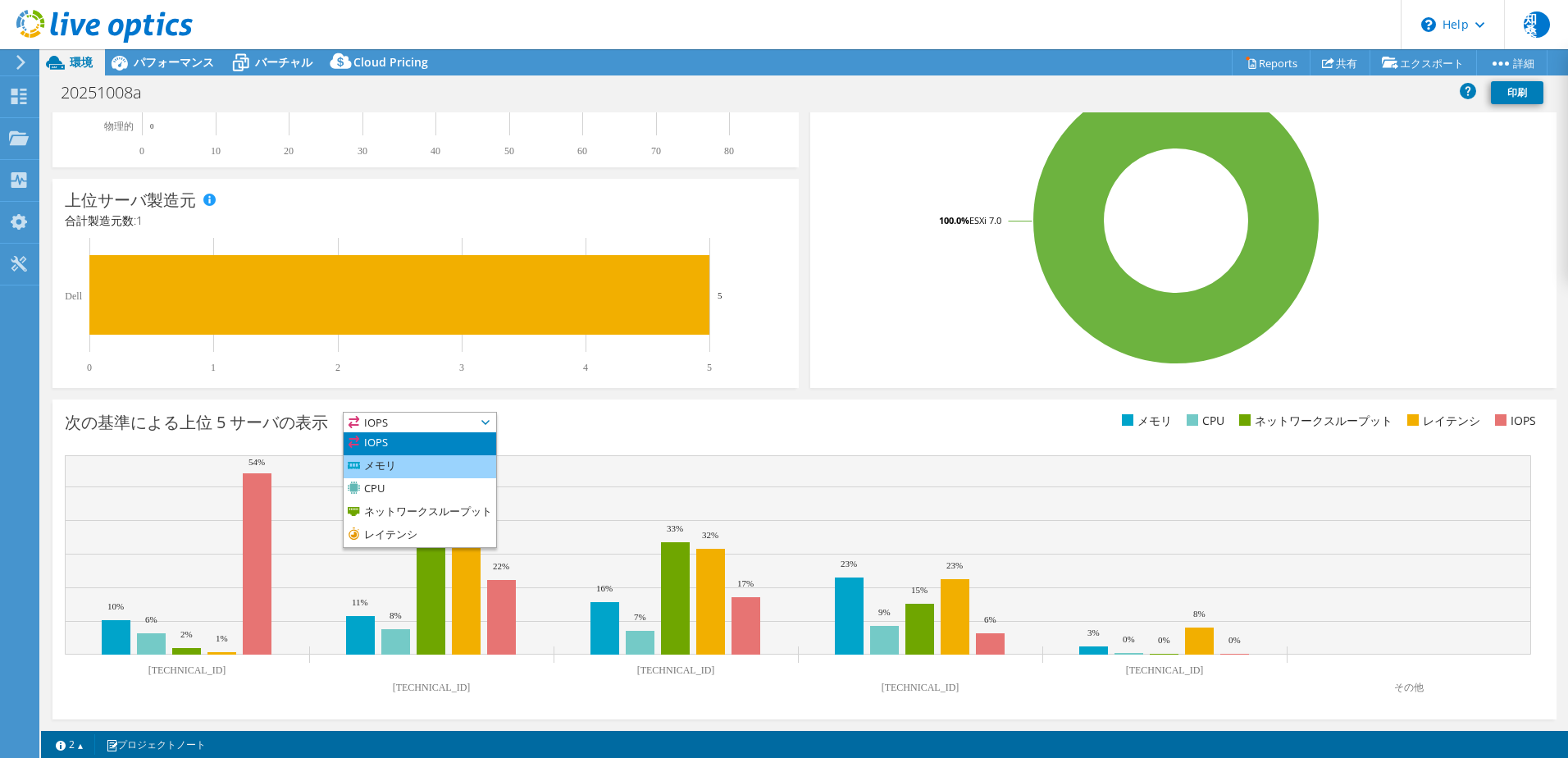
click at [449, 471] on li "メモリ" at bounding box center [420, 466] width 152 height 23
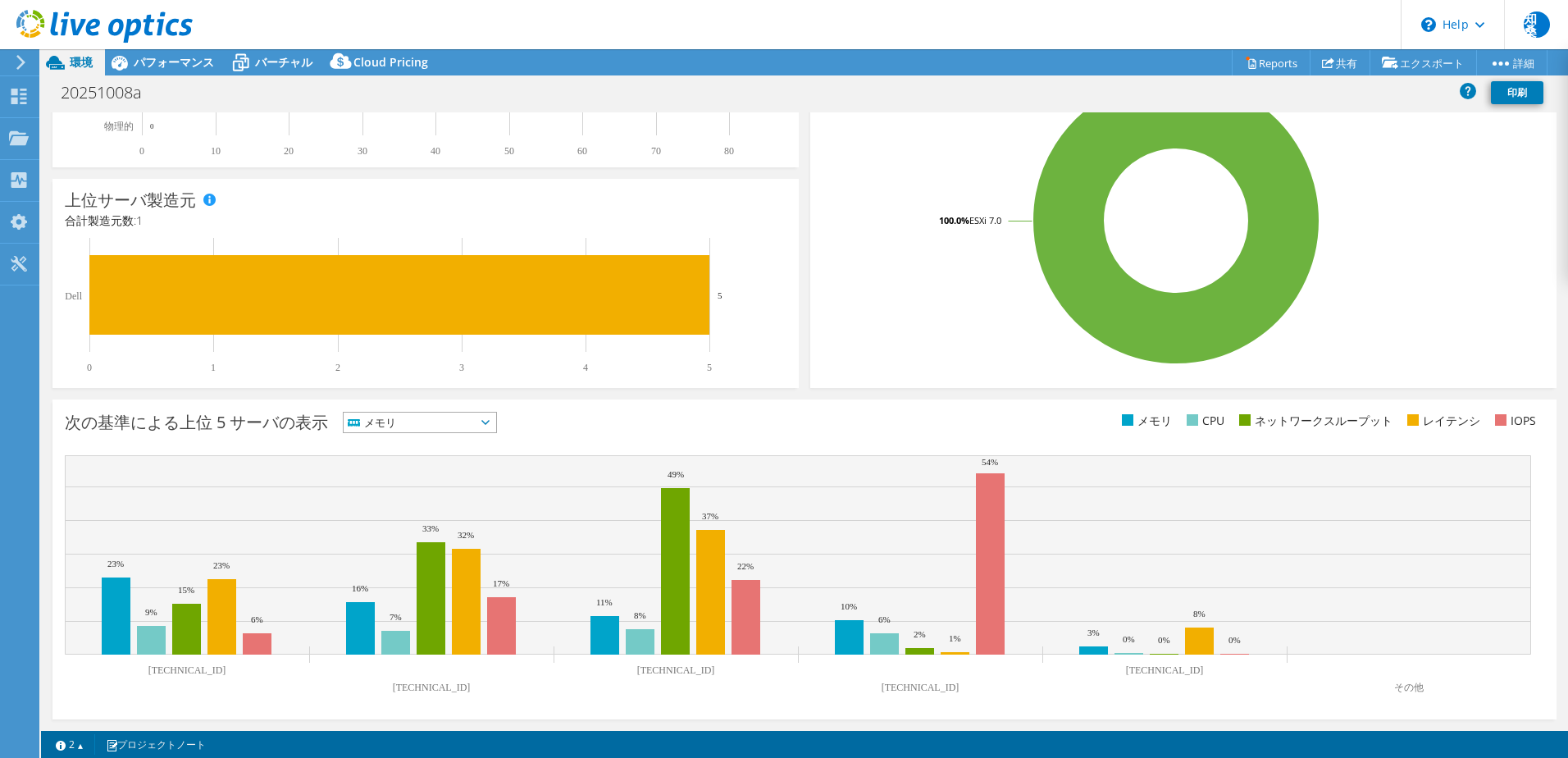
click at [496, 416] on span "メモリ" at bounding box center [420, 422] width 152 height 20
click at [472, 480] on li "CPU" at bounding box center [420, 490] width 152 height 23
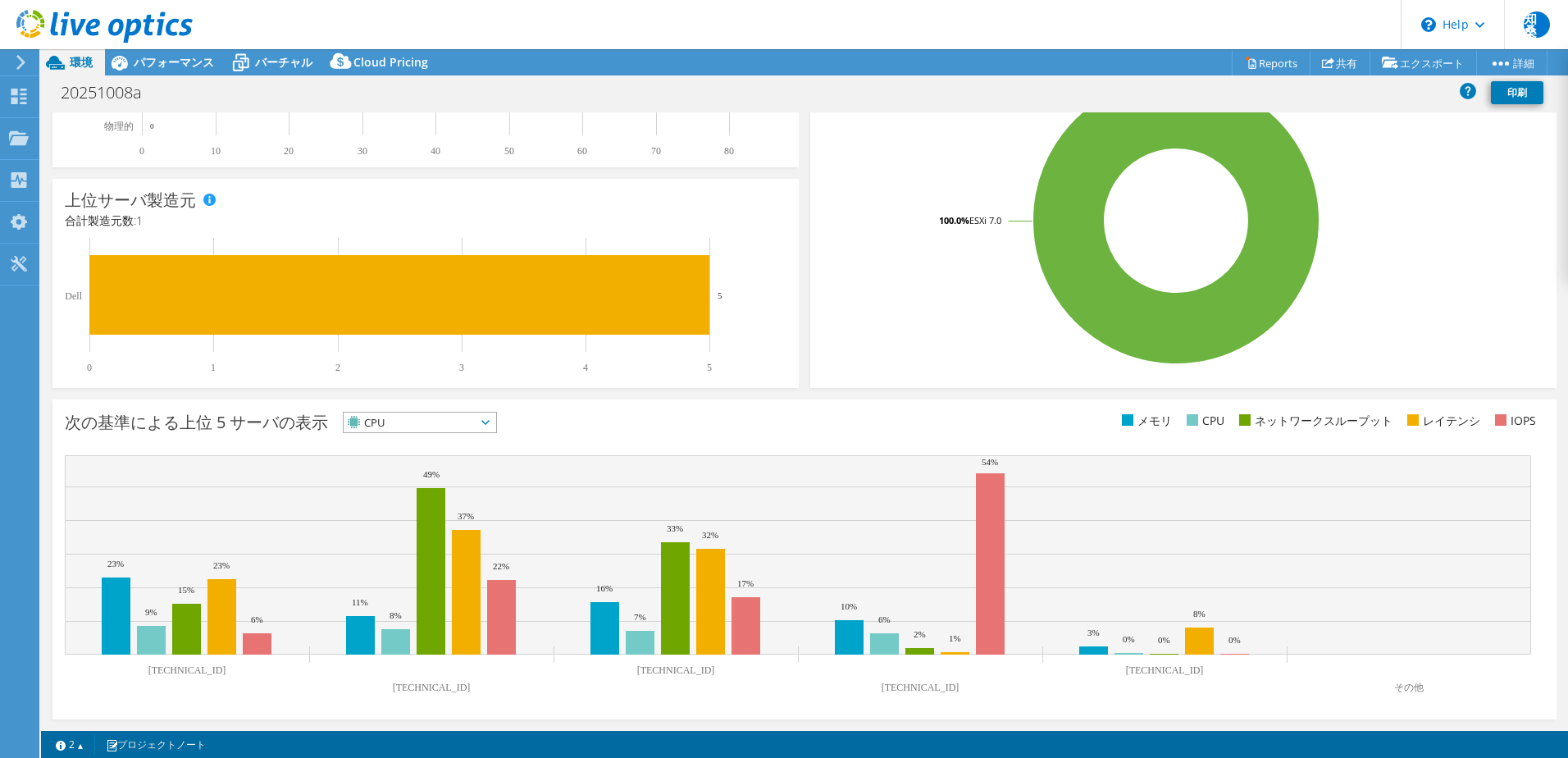
click at [496, 430] on span "CPU" at bounding box center [420, 422] width 152 height 20
click at [454, 463] on li "メモリ" at bounding box center [420, 466] width 152 height 23
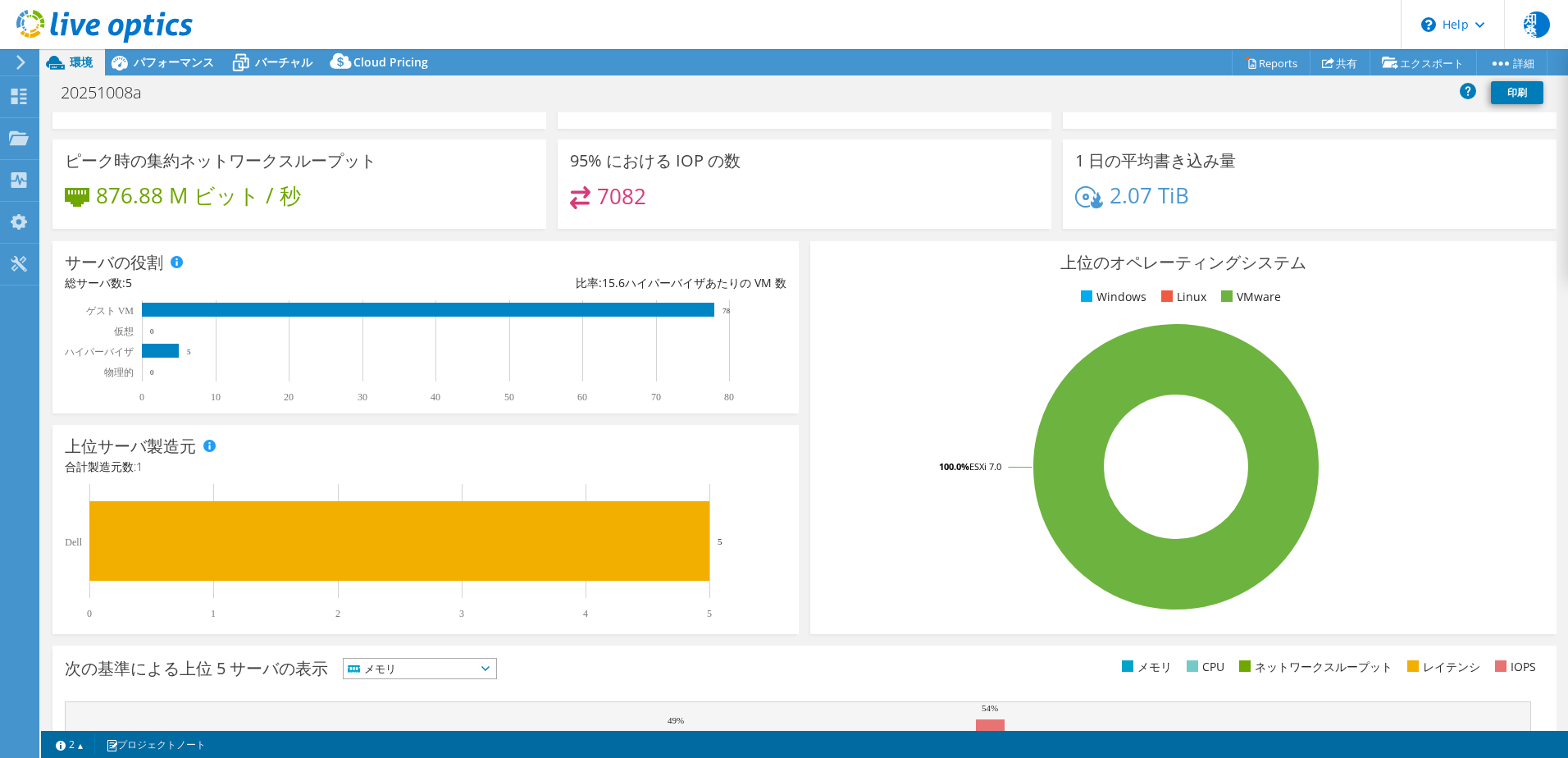
scroll to position [255, 0]
